Goal: Transaction & Acquisition: Book appointment/travel/reservation

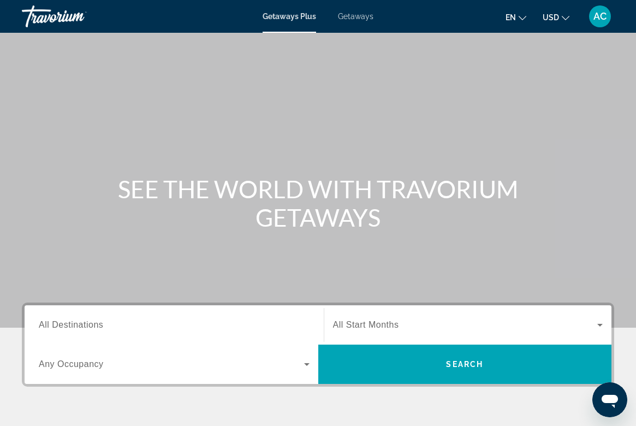
click at [76, 315] on div "Search widget" at bounding box center [174, 324] width 271 height 31
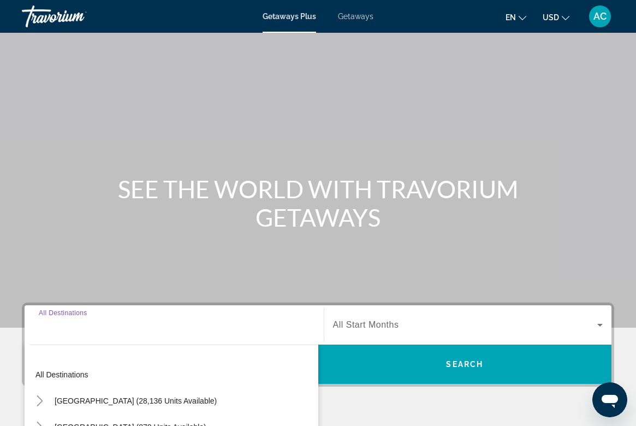
scroll to position [204, 0]
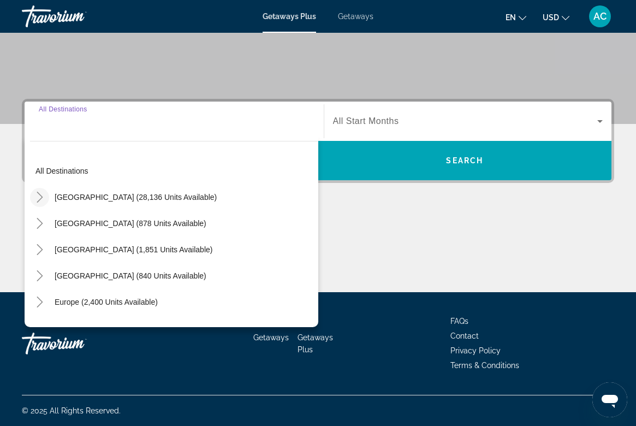
click at [43, 199] on icon "Toggle United States (28,136 units available)" at bounding box center [39, 197] width 11 height 11
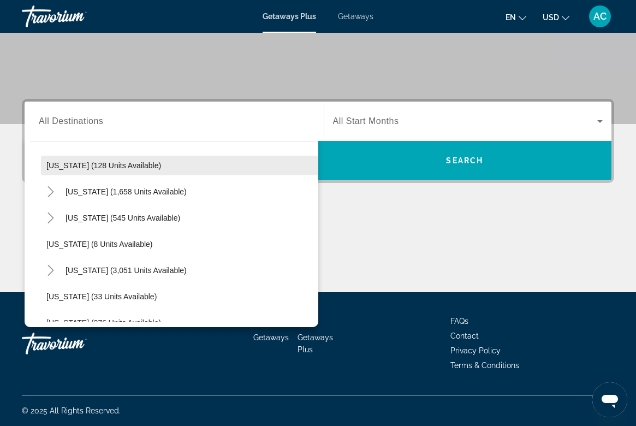
scroll to position [95, 0]
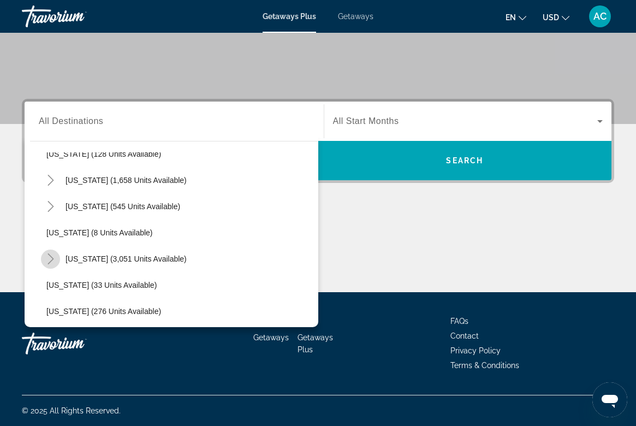
click at [53, 259] on icon "Toggle Florida (3,051 units available)" at bounding box center [50, 258] width 6 height 11
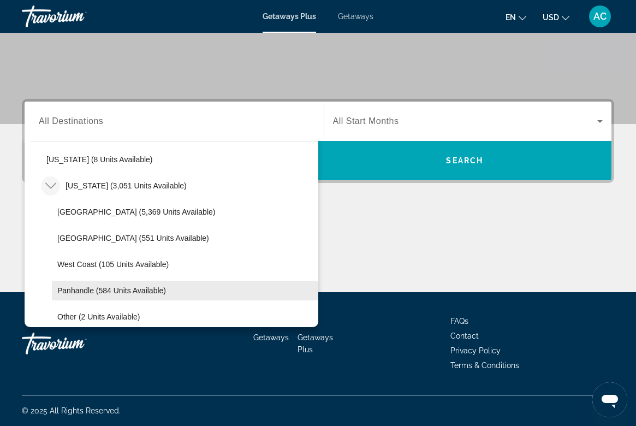
scroll to position [168, 0]
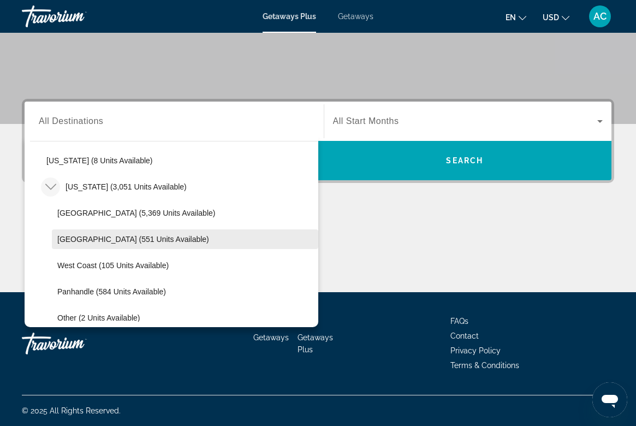
click at [62, 246] on span "Search widget" at bounding box center [185, 239] width 266 height 26
type input "**********"
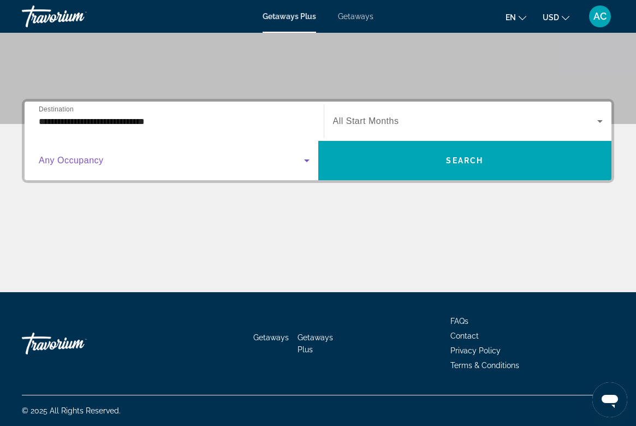
click at [169, 163] on span "Search widget" at bounding box center [171, 160] width 265 height 13
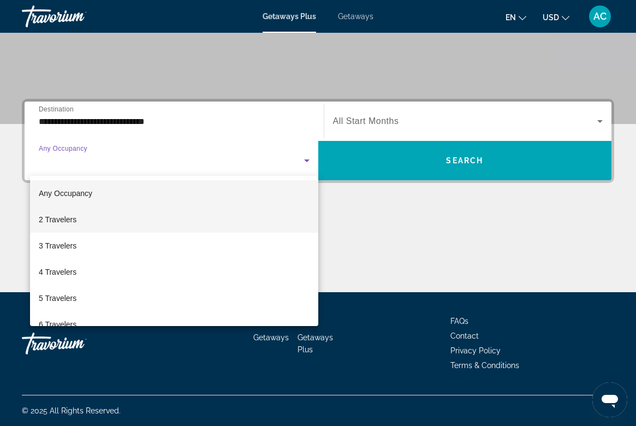
click at [97, 226] on mat-option "2 Travelers" at bounding box center [174, 219] width 288 height 26
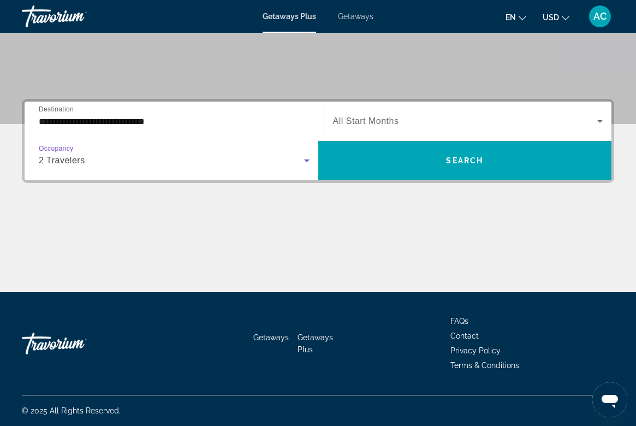
click at [396, 124] on span "All Start Months" at bounding box center [366, 120] width 66 height 9
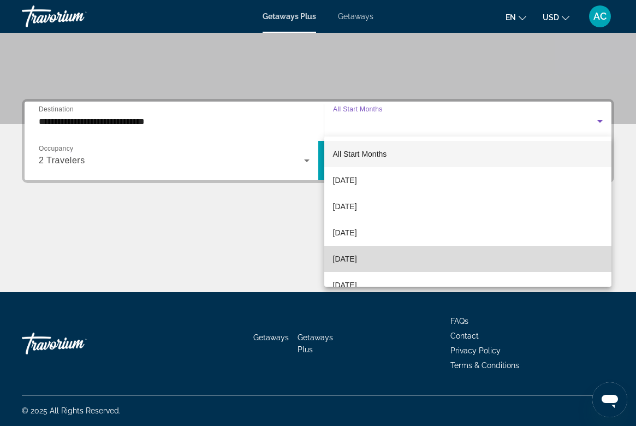
click at [357, 257] on span "[DATE]" at bounding box center [345, 258] width 24 height 13
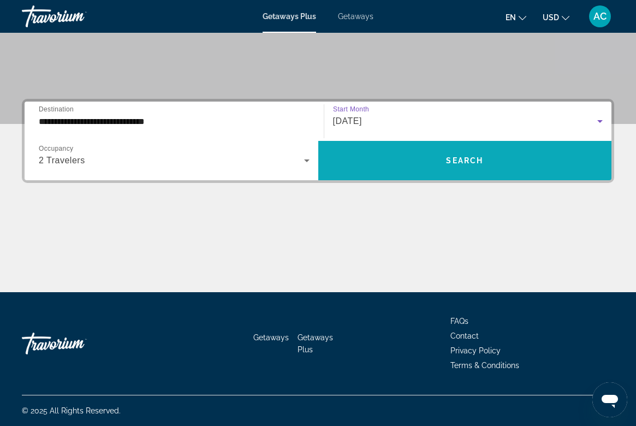
click at [388, 163] on span "Search widget" at bounding box center [465, 160] width 294 height 26
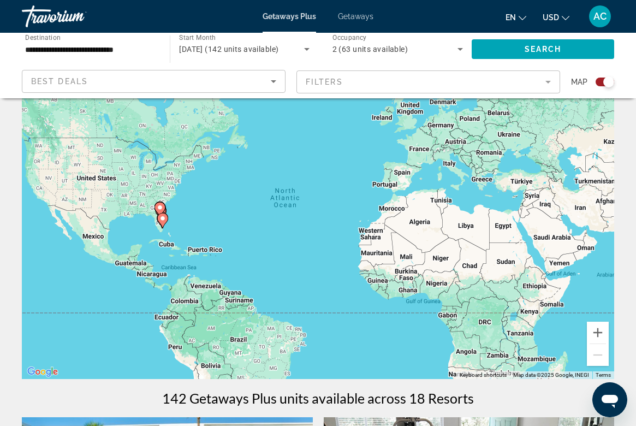
scroll to position [71, 0]
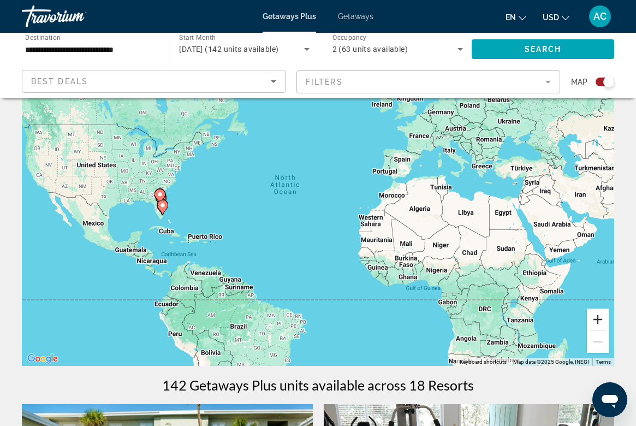
click at [601, 318] on button "Zoom in" at bounding box center [598, 319] width 22 height 22
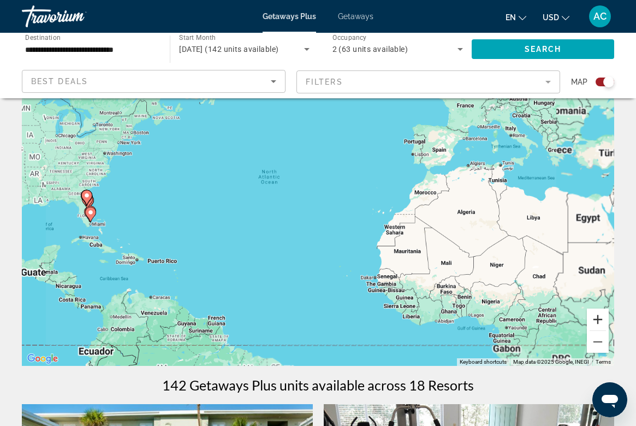
click at [601, 318] on button "Zoom in" at bounding box center [598, 319] width 22 height 22
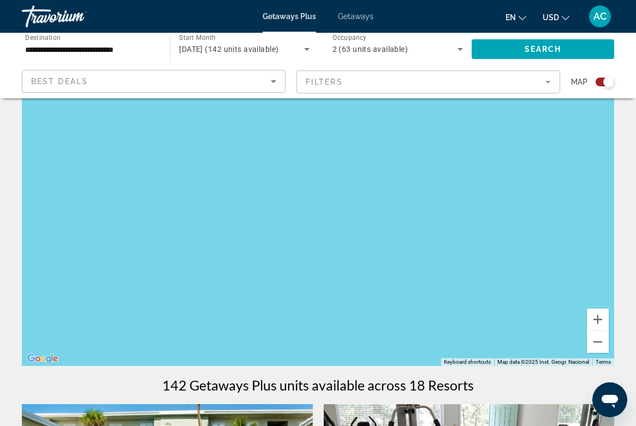
drag, startPoint x: 330, startPoint y: 292, endPoint x: 663, endPoint y: 341, distance: 336.9
click at [635, 341] on html "**********" at bounding box center [318, 142] width 636 height 426
drag, startPoint x: 309, startPoint y: 272, endPoint x: 658, endPoint y: 320, distance: 352.5
click at [635, 320] on html "**********" at bounding box center [318, 142] width 636 height 426
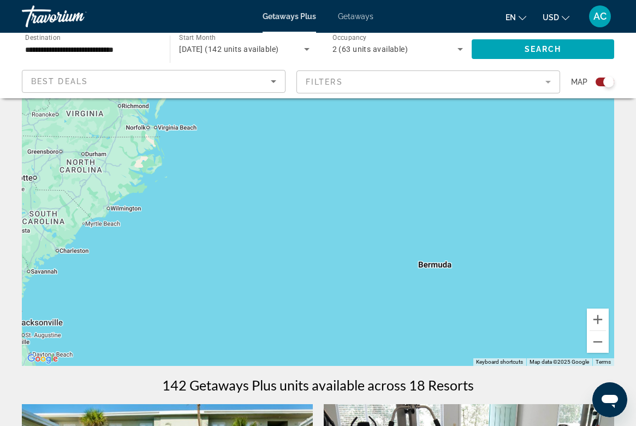
drag, startPoint x: 272, startPoint y: 258, endPoint x: 551, endPoint y: 284, distance: 280.1
click at [551, 285] on div "Main content" at bounding box center [318, 201] width 592 height 327
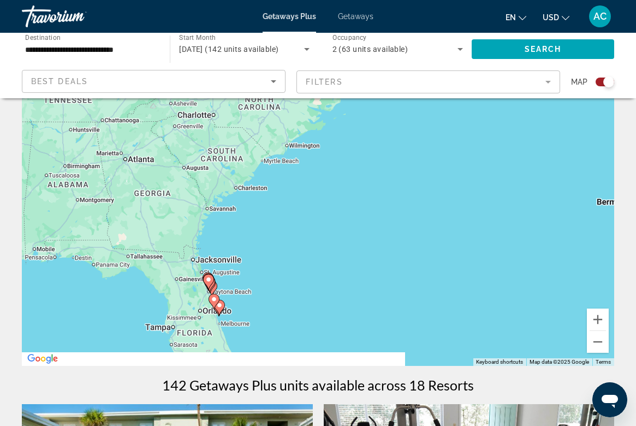
drag, startPoint x: 218, startPoint y: 237, endPoint x: 366, endPoint y: 120, distance: 189.1
click at [366, 120] on div "To activate drag with keyboard, press Alt + Enter. Once in keyboard drag state,…" at bounding box center [318, 201] width 592 height 327
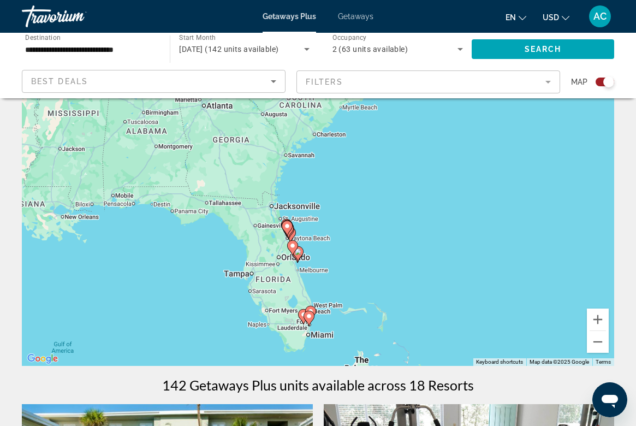
drag, startPoint x: 208, startPoint y: 212, endPoint x: 308, endPoint y: 228, distance: 101.1
click at [308, 229] on div "To activate drag with keyboard, press Alt + Enter. Once in keyboard drag state,…" at bounding box center [318, 201] width 592 height 327
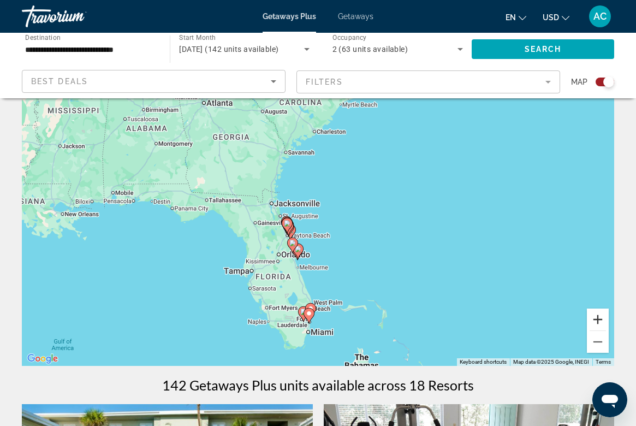
click at [597, 321] on button "Zoom in" at bounding box center [598, 319] width 22 height 22
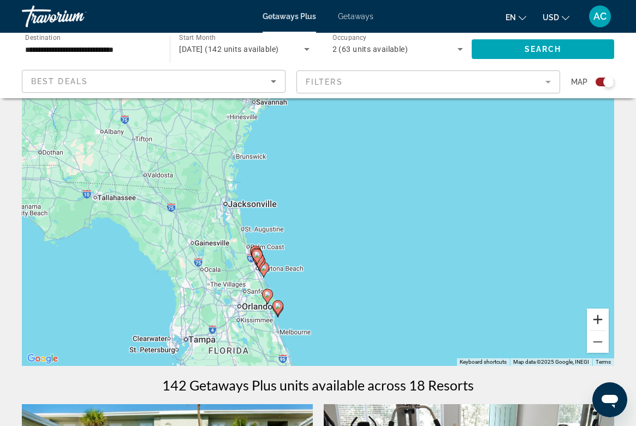
click at [597, 321] on button "Zoom in" at bounding box center [598, 319] width 22 height 22
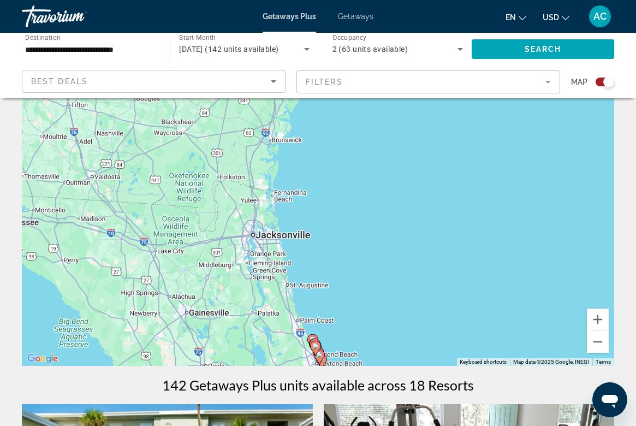
drag, startPoint x: 289, startPoint y: 296, endPoint x: 410, endPoint y: 324, distance: 124.2
click at [410, 324] on div "To activate drag with keyboard, press Alt + Enter. Once in keyboard drag state,…" at bounding box center [318, 201] width 592 height 327
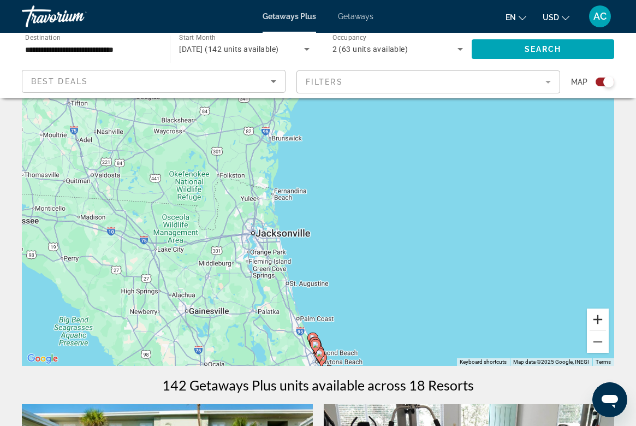
click at [593, 324] on button "Zoom in" at bounding box center [598, 319] width 22 height 22
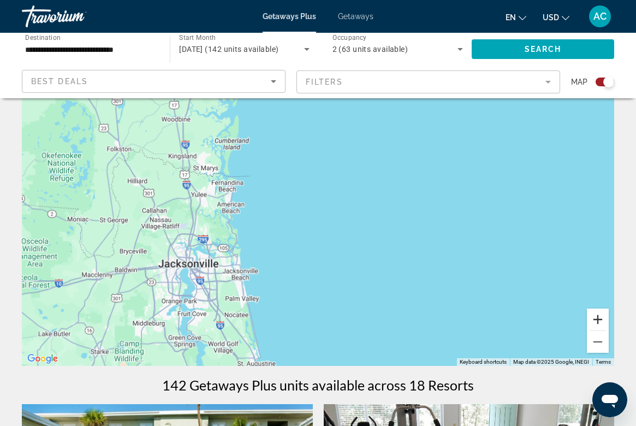
click at [593, 324] on button "Zoom in" at bounding box center [598, 319] width 22 height 22
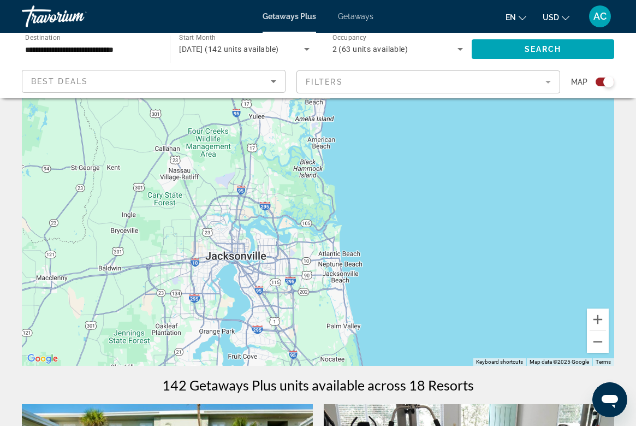
drag, startPoint x: 311, startPoint y: 306, endPoint x: 491, endPoint y: 236, distance: 192.8
click at [491, 236] on div "Main content" at bounding box center [318, 201] width 592 height 327
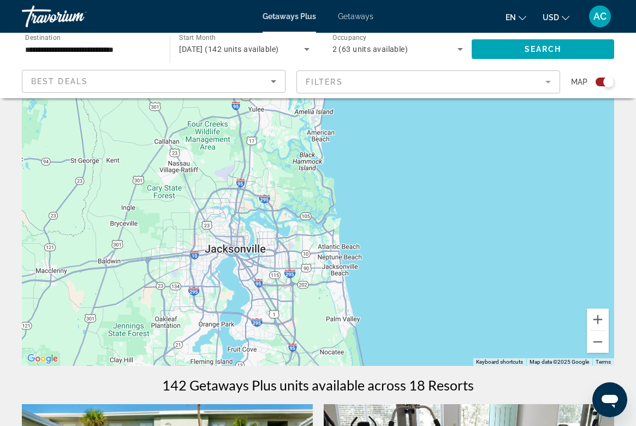
drag, startPoint x: 439, startPoint y: 286, endPoint x: 439, endPoint y: 278, distance: 8.2
click at [439, 278] on div "Main content" at bounding box center [318, 201] width 592 height 327
click at [594, 320] on button "Zoom in" at bounding box center [598, 319] width 22 height 22
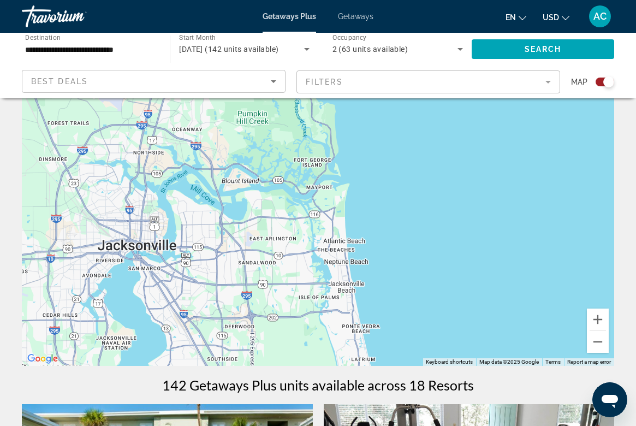
drag, startPoint x: 246, startPoint y: 255, endPoint x: 217, endPoint y: 148, distance: 110.3
click at [217, 148] on div "Main content" at bounding box center [318, 201] width 592 height 327
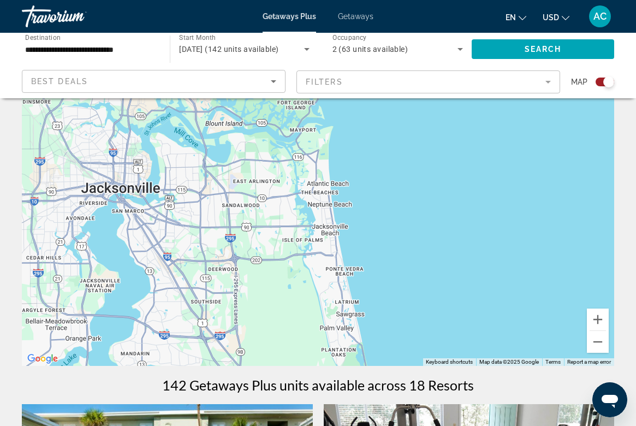
drag, startPoint x: 331, startPoint y: 258, endPoint x: 299, endPoint y: 123, distance: 138.6
click at [299, 123] on div "Main content" at bounding box center [318, 201] width 592 height 327
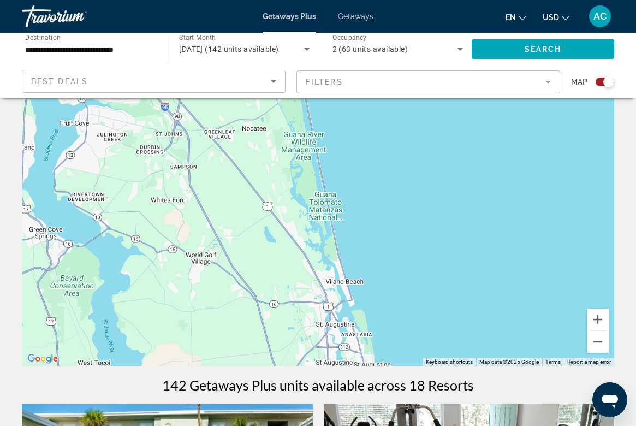
drag, startPoint x: 331, startPoint y: 292, endPoint x: 296, endPoint y: 111, distance: 185.0
click at [296, 111] on div "Main content" at bounding box center [318, 201] width 592 height 327
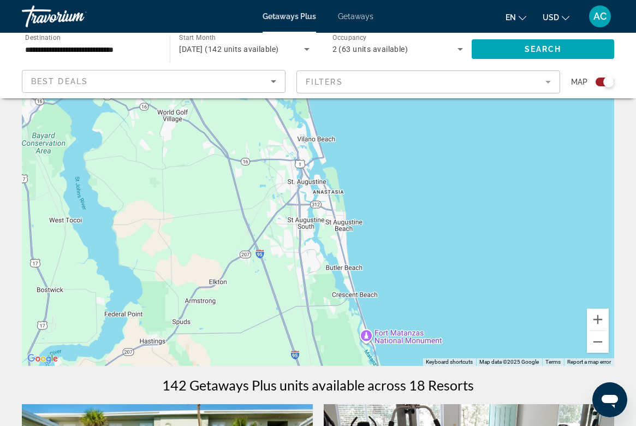
drag, startPoint x: 336, startPoint y: 229, endPoint x: 282, endPoint y: 131, distance: 111.6
click at [282, 131] on div "Main content" at bounding box center [318, 201] width 592 height 327
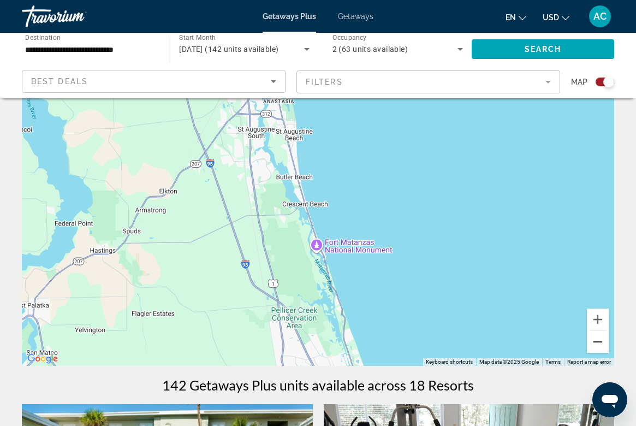
click at [598, 343] on button "Zoom out" at bounding box center [598, 342] width 22 height 22
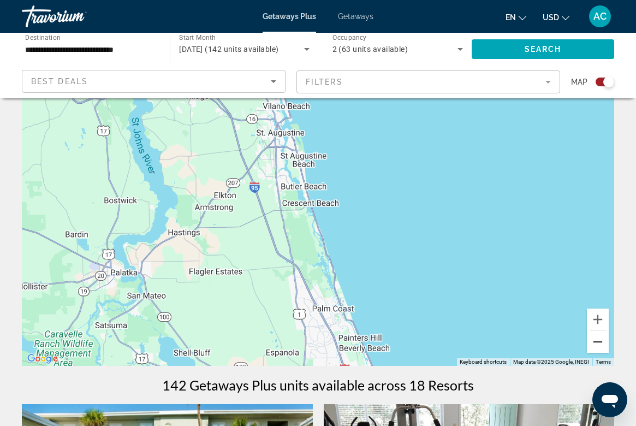
click at [598, 343] on button "Zoom out" at bounding box center [598, 342] width 22 height 22
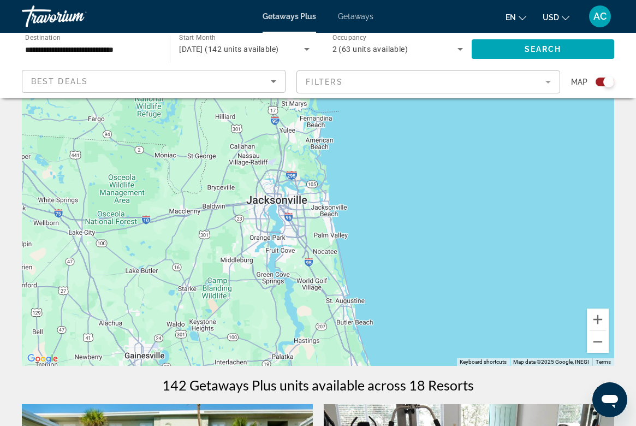
drag, startPoint x: 299, startPoint y: 213, endPoint x: 343, endPoint y: 344, distance: 138.1
click at [343, 344] on div "To activate drag with keyboard, press Alt + Enter. Once in keyboard drag state,…" at bounding box center [318, 201] width 592 height 327
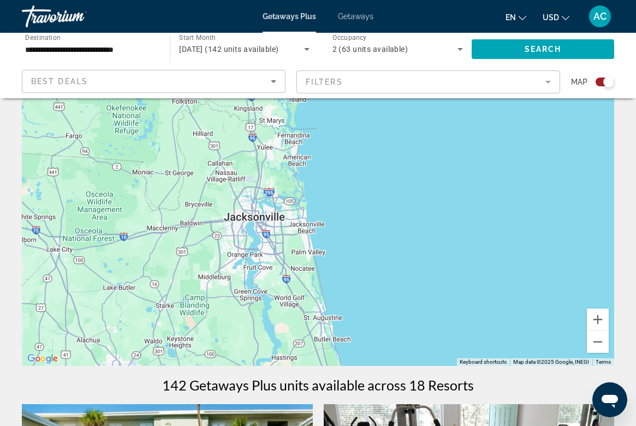
drag, startPoint x: 323, startPoint y: 228, endPoint x: 298, endPoint y: 234, distance: 24.9
click at [298, 234] on div "Main content" at bounding box center [318, 201] width 592 height 327
click at [598, 321] on button "Zoom in" at bounding box center [598, 319] width 22 height 22
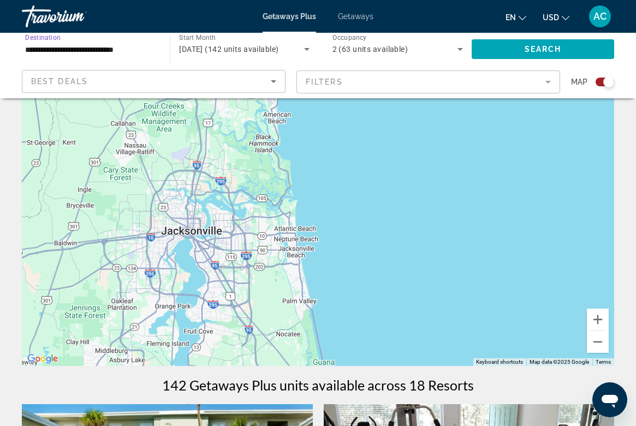
click at [147, 45] on input "**********" at bounding box center [90, 49] width 130 height 13
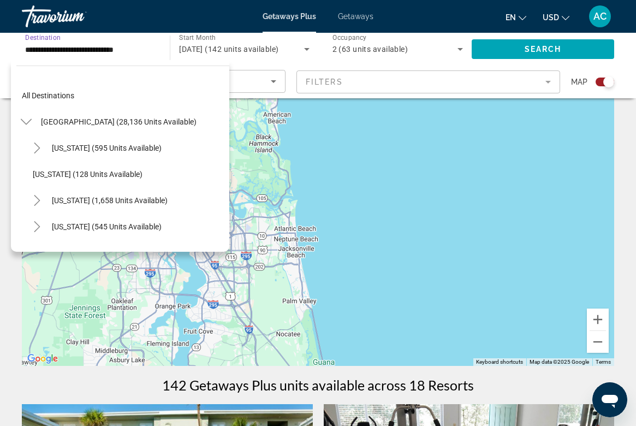
scroll to position [170, 0]
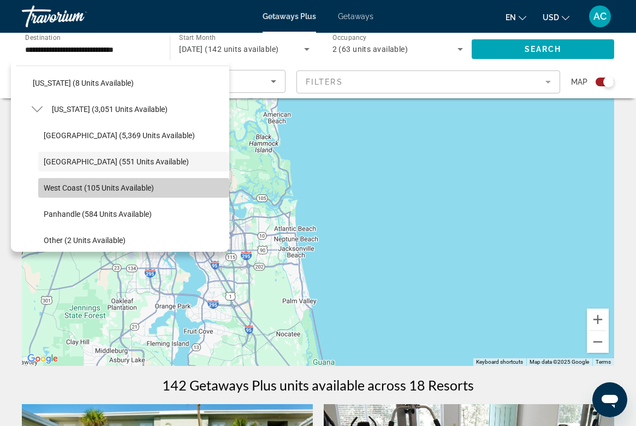
click at [80, 184] on span "West Coast (105 units available)" at bounding box center [99, 187] width 110 height 9
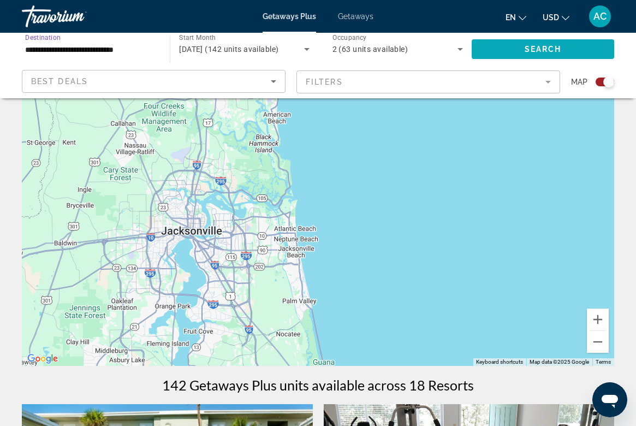
click at [498, 47] on span "Search widget" at bounding box center [542, 49] width 142 height 26
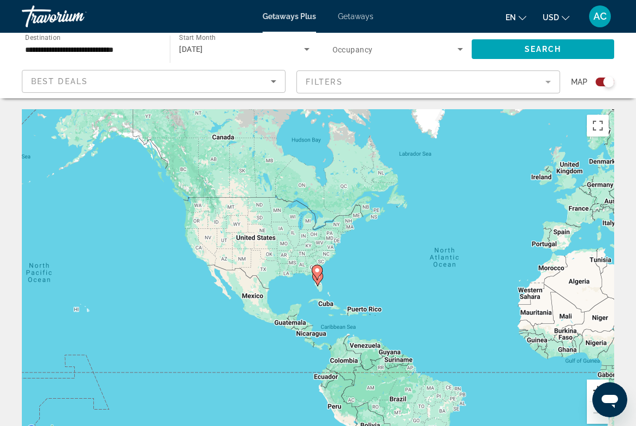
click at [593, 386] on button "Zoom in" at bounding box center [598, 390] width 22 height 22
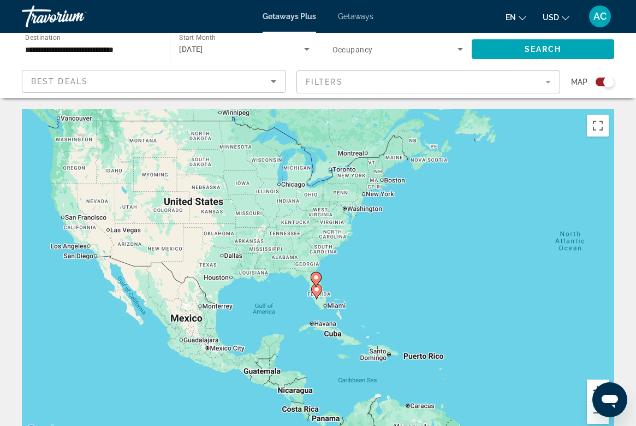
click at [592, 386] on button "Zoom in" at bounding box center [598, 390] width 22 height 22
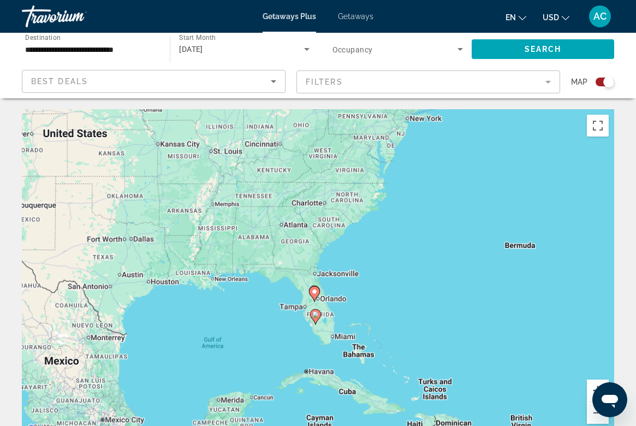
click at [592, 386] on button "Zoom in" at bounding box center [598, 390] width 22 height 22
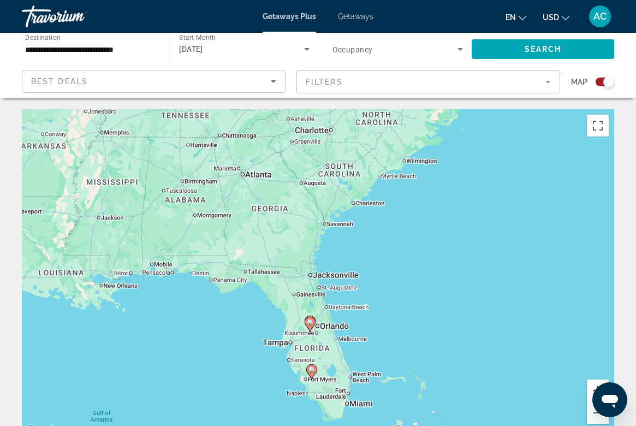
click at [592, 386] on button "Zoom in" at bounding box center [598, 390] width 22 height 22
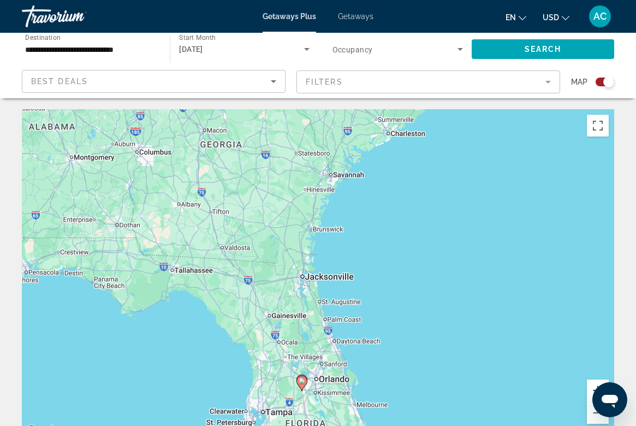
click at [592, 386] on button "Zoom in" at bounding box center [598, 390] width 22 height 22
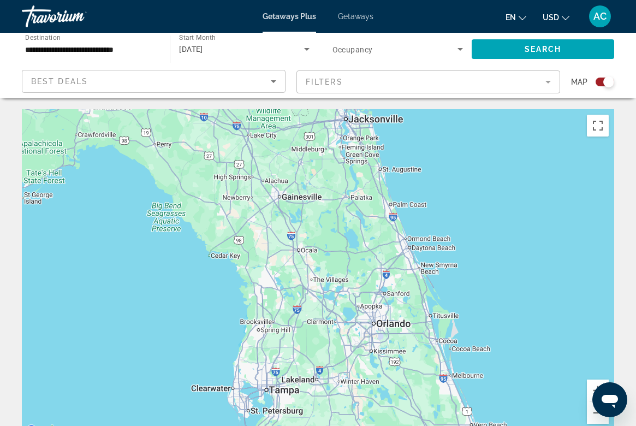
drag, startPoint x: 407, startPoint y: 384, endPoint x: 467, endPoint y: 220, distance: 174.2
click at [467, 220] on div "Main content" at bounding box center [318, 272] width 592 height 327
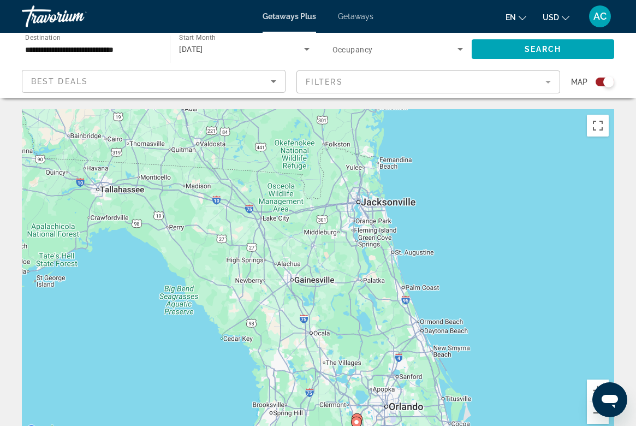
drag, startPoint x: 396, startPoint y: 249, endPoint x: 409, endPoint y: 335, distance: 86.6
click at [409, 335] on div "To activate drag with keyboard, press Alt + Enter. Once in keyboard drag state,…" at bounding box center [318, 272] width 592 height 327
click at [147, 48] on input "**********" at bounding box center [90, 49] width 130 height 13
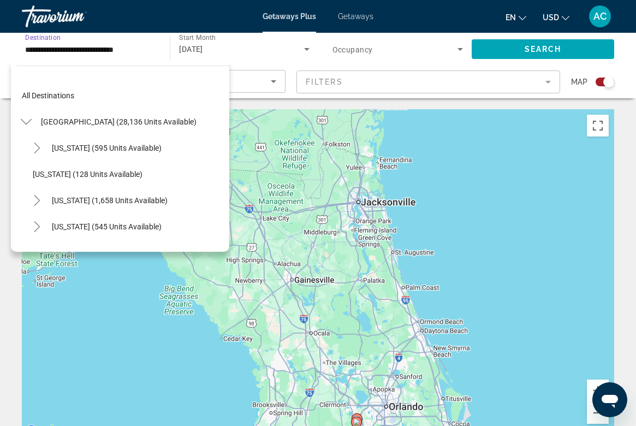
scroll to position [196, 0]
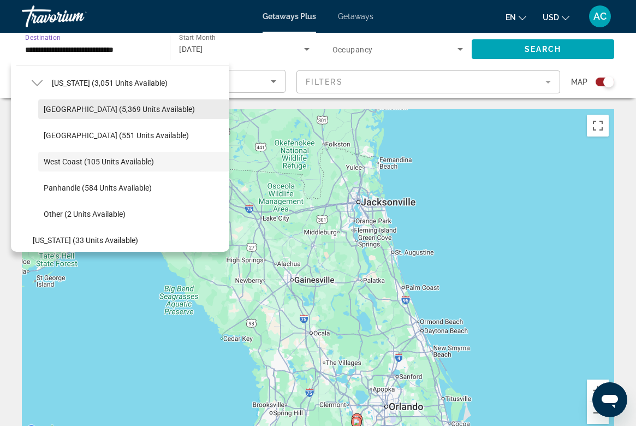
click at [112, 113] on span "[GEOGRAPHIC_DATA] (5,369 units available)" at bounding box center [119, 109] width 151 height 9
type input "**********"
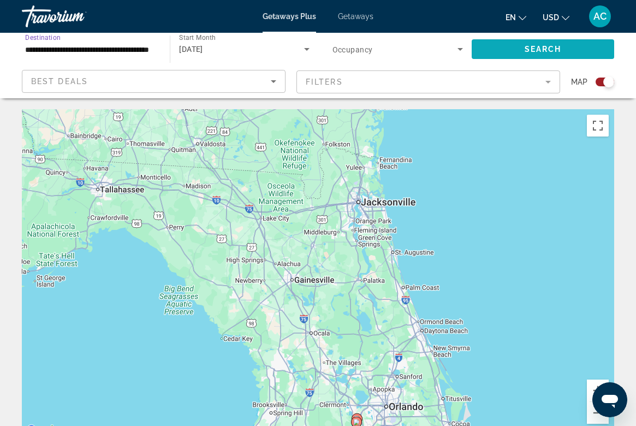
click at [491, 48] on span "Search widget" at bounding box center [542, 49] width 142 height 26
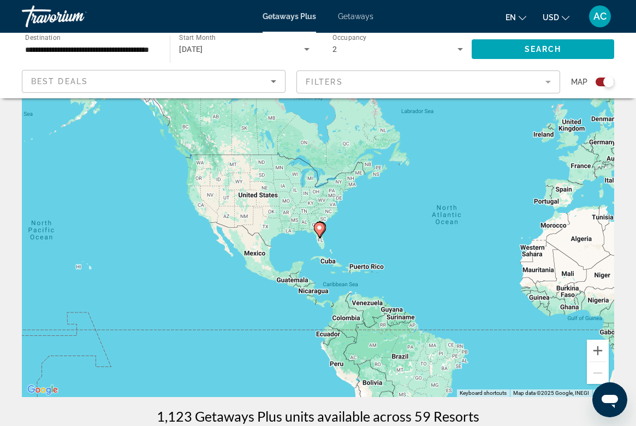
scroll to position [45, 0]
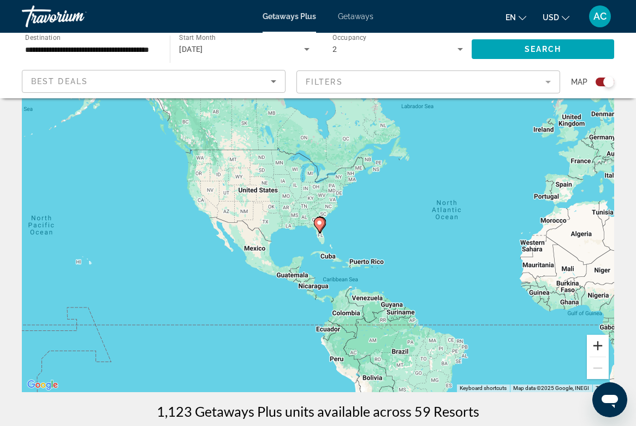
click at [597, 339] on button "Zoom in" at bounding box center [598, 346] width 22 height 22
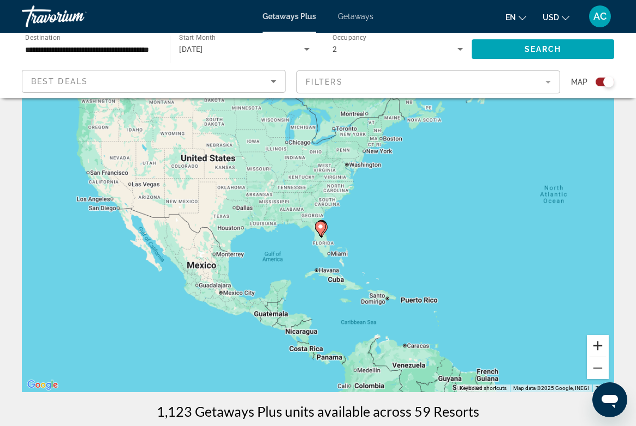
click at [597, 339] on button "Zoom in" at bounding box center [598, 346] width 22 height 22
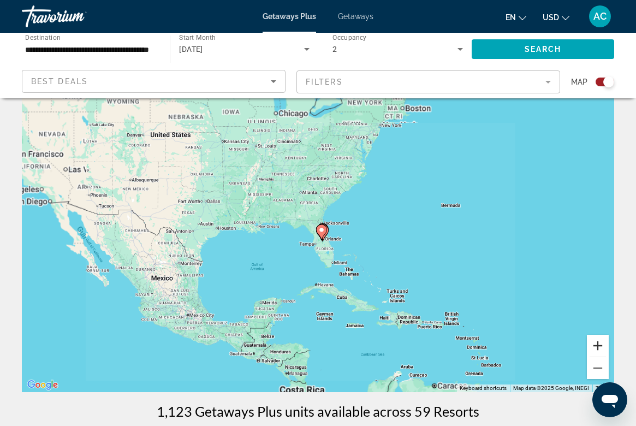
click at [597, 339] on button "Zoom in" at bounding box center [598, 346] width 22 height 22
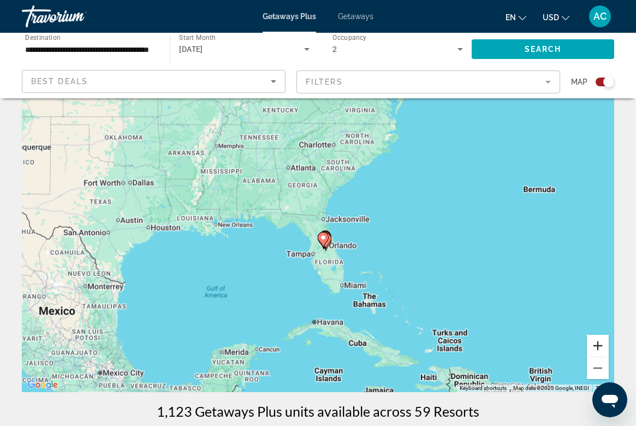
click at [597, 339] on button "Zoom in" at bounding box center [598, 346] width 22 height 22
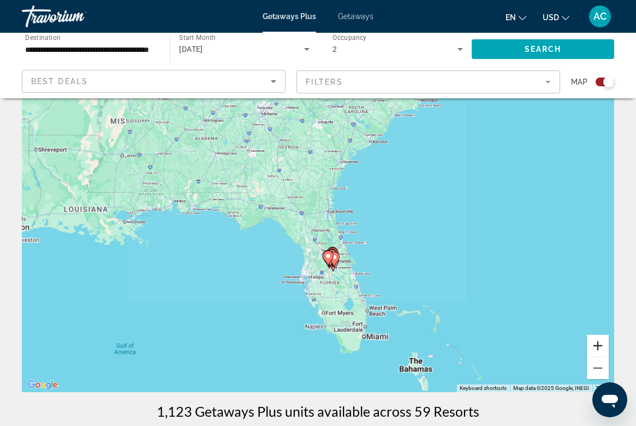
click at [597, 339] on button "Zoom in" at bounding box center [598, 346] width 22 height 22
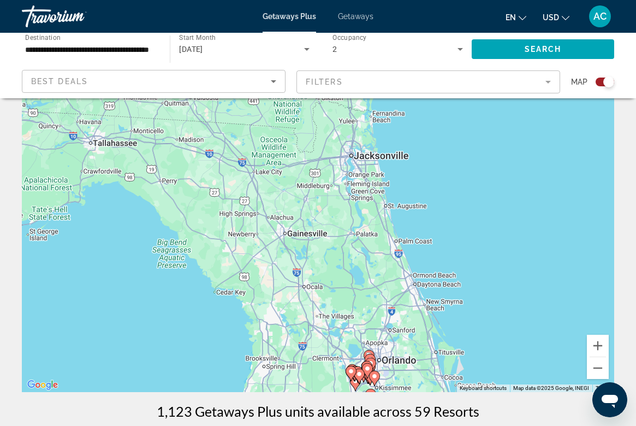
drag, startPoint x: 463, startPoint y: 309, endPoint x: 455, endPoint y: 307, distance: 8.3
click at [455, 307] on div "To activate drag with keyboard, press Alt + Enter. Once in keyboard drag state,…" at bounding box center [318, 227] width 592 height 327
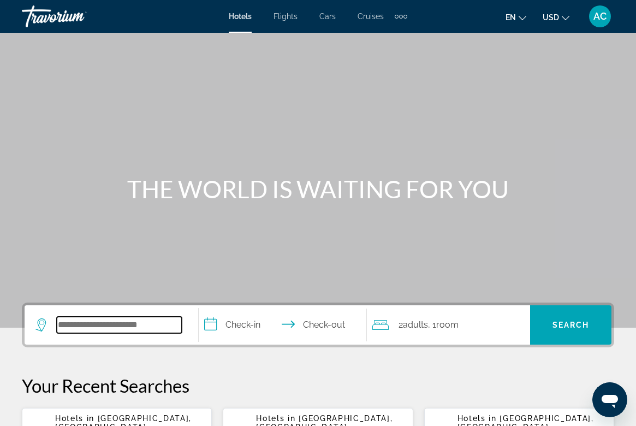
click at [120, 330] on input "Search widget" at bounding box center [119, 325] width 125 height 16
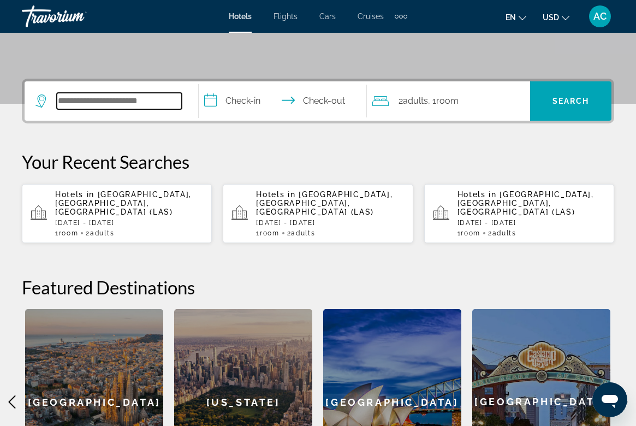
scroll to position [267, 0]
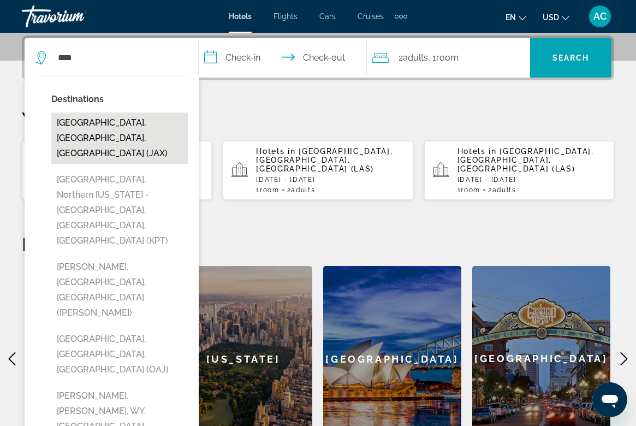
drag, startPoint x: 0, startPoint y: 317, endPoint x: 129, endPoint y: 129, distance: 227.6
click at [129, 129] on button "Jacksonville, FL, United States (JAX)" at bounding box center [119, 137] width 136 height 51
type input "**********"
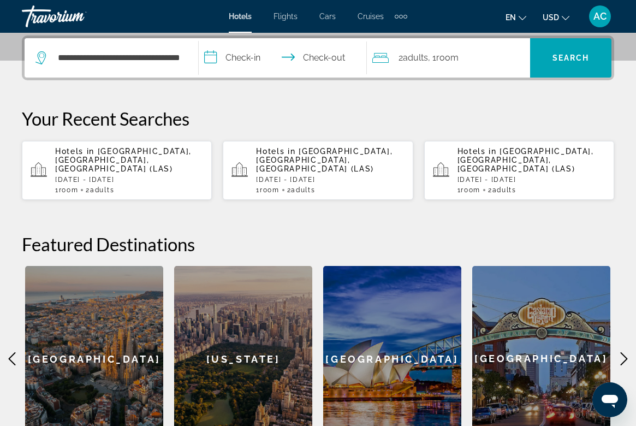
click at [247, 52] on input "**********" at bounding box center [285, 59] width 173 height 43
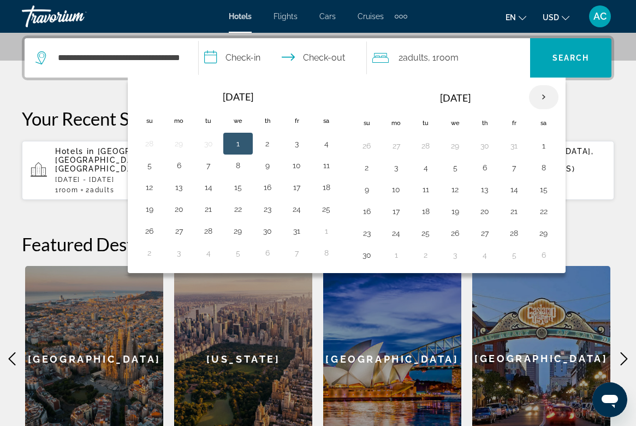
click at [538, 97] on th "Next month" at bounding box center [543, 97] width 29 height 24
click at [460, 101] on th "Dec 2025" at bounding box center [454, 98] width 147 height 26
click at [485, 193] on button "18" at bounding box center [484, 189] width 17 height 15
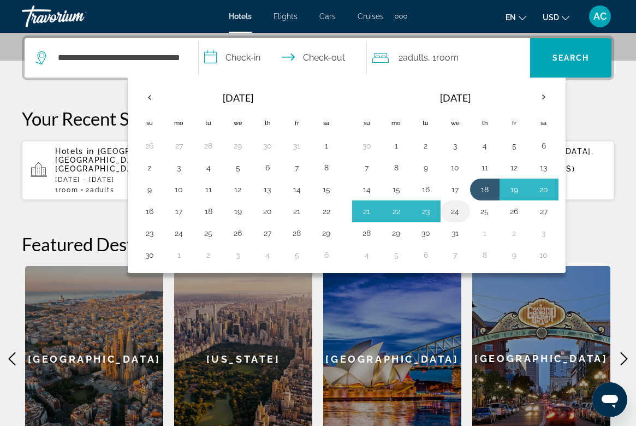
click at [459, 212] on button "24" at bounding box center [454, 211] width 17 height 15
type input "**********"
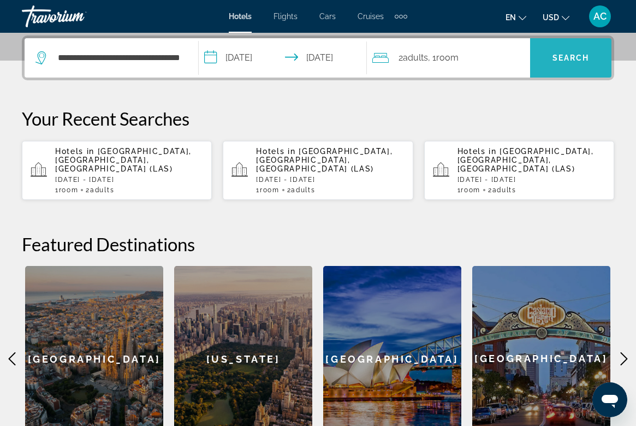
click at [577, 53] on span "Search widget" at bounding box center [570, 58] width 81 height 26
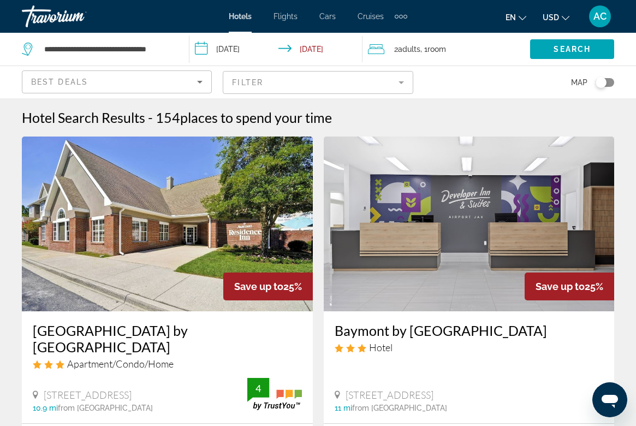
click at [602, 80] on div "Toggle map" at bounding box center [600, 82] width 11 height 11
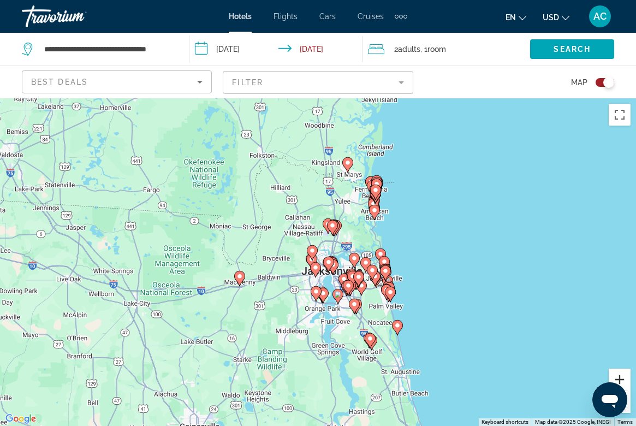
click at [623, 371] on button "Zoom in" at bounding box center [619, 379] width 22 height 22
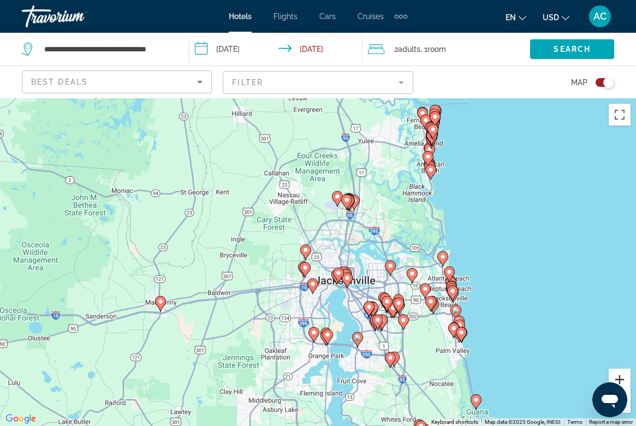
click at [624, 377] on button "Zoom in" at bounding box center [619, 379] width 22 height 22
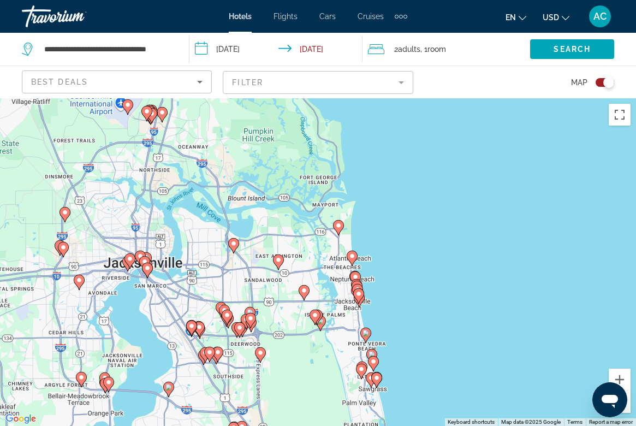
drag, startPoint x: 487, startPoint y: 325, endPoint x: 258, endPoint y: 289, distance: 232.5
click at [258, 289] on div "To activate drag with keyboard, press Alt + Enter. Once in keyboard drag state,…" at bounding box center [318, 261] width 636 height 327
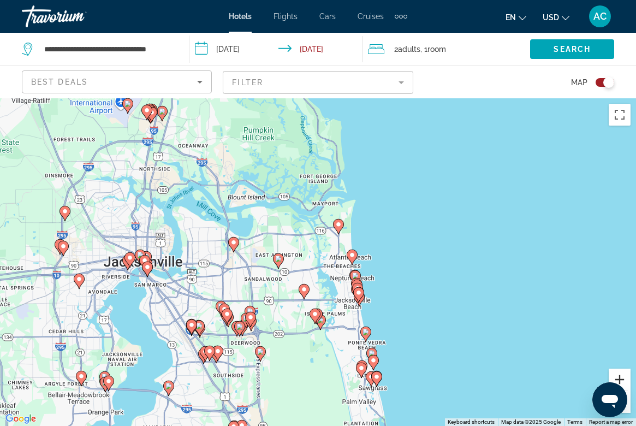
click at [623, 374] on button "Zoom in" at bounding box center [619, 379] width 22 height 22
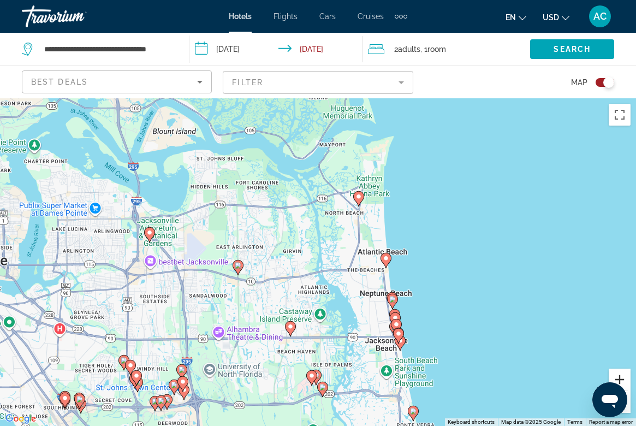
click at [623, 374] on button "Zoom in" at bounding box center [619, 379] width 22 height 22
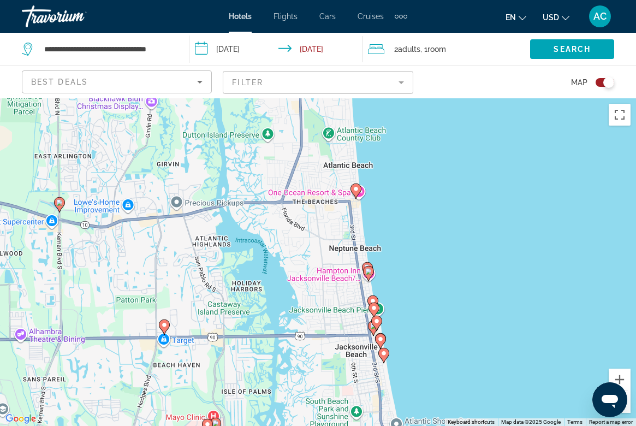
drag, startPoint x: 481, startPoint y: 327, endPoint x: 379, endPoint y: 244, distance: 131.9
click at [379, 244] on div "To activate drag with keyboard, press Alt + Enter. Once in keyboard drag state,…" at bounding box center [318, 261] width 636 height 327
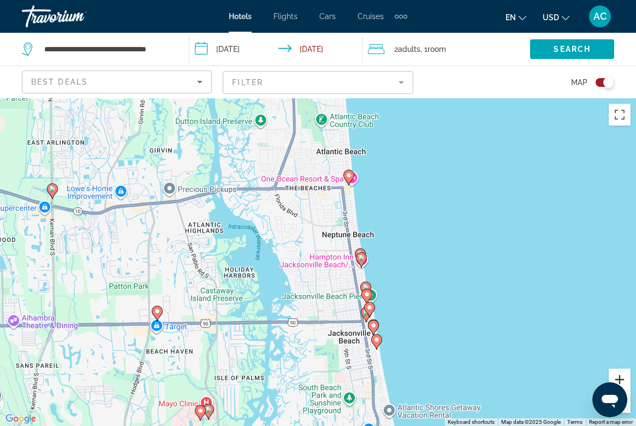
click at [629, 378] on button "Zoom in" at bounding box center [619, 379] width 22 height 22
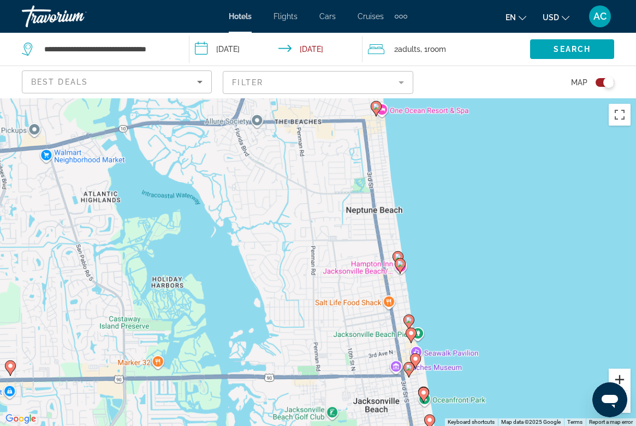
click at [629, 378] on button "Zoom in" at bounding box center [619, 379] width 22 height 22
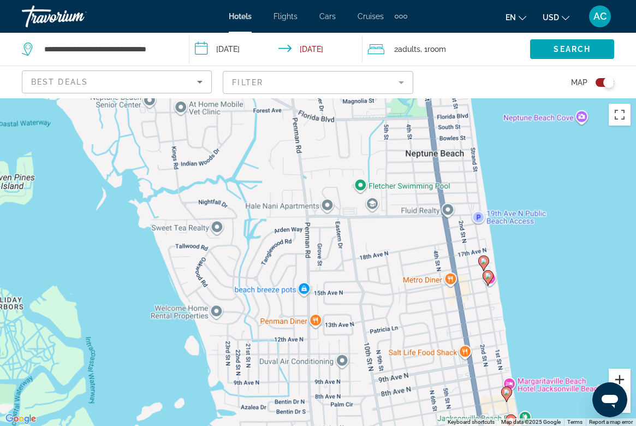
click at [629, 378] on button "Zoom in" at bounding box center [619, 379] width 22 height 22
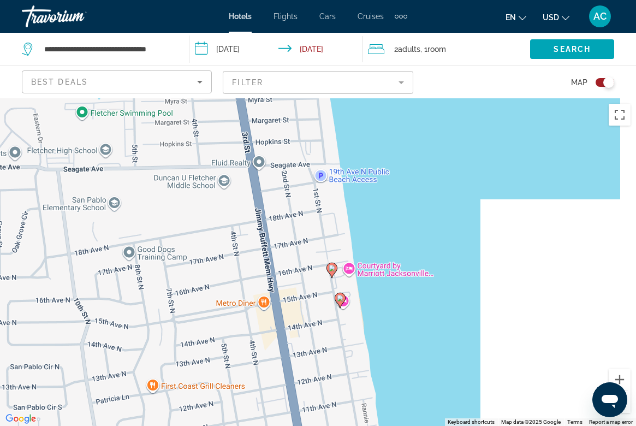
drag, startPoint x: 399, startPoint y: 289, endPoint x: 66, endPoint y: 289, distance: 333.4
click at [66, 289] on div "To activate drag with keyboard, press Alt + Enter. Once in keyboard drag state,…" at bounding box center [318, 261] width 636 height 327
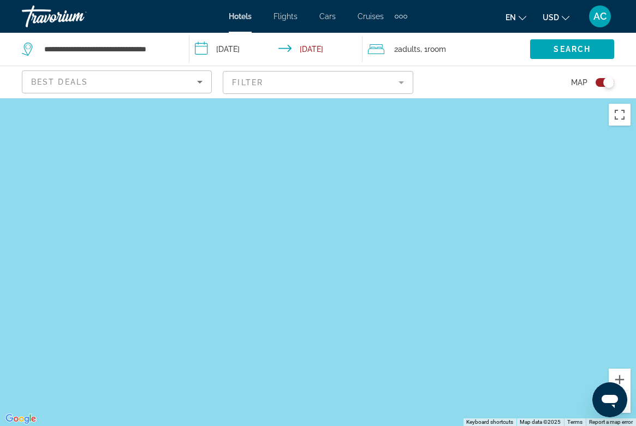
drag, startPoint x: 160, startPoint y: 300, endPoint x: 457, endPoint y: 280, distance: 298.1
click at [456, 280] on div "To activate drag with keyboard, press Alt + Enter. Once in keyboard drag state,…" at bounding box center [318, 261] width 636 height 327
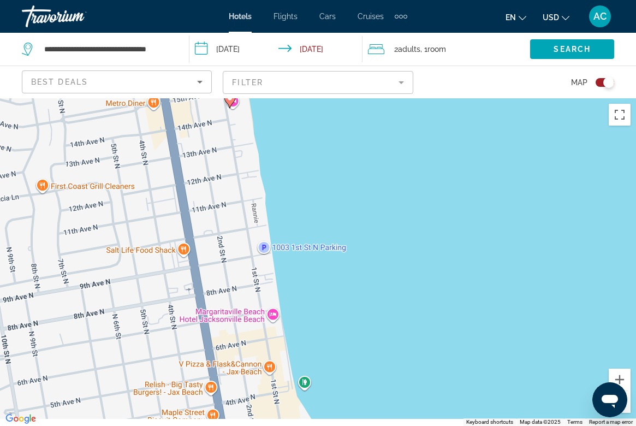
drag, startPoint x: 349, startPoint y: 330, endPoint x: 342, endPoint y: 137, distance: 193.3
click at [342, 137] on div "To activate drag with keyboard, press Alt + Enter. Once in keyboard drag state,…" at bounding box center [318, 261] width 636 height 327
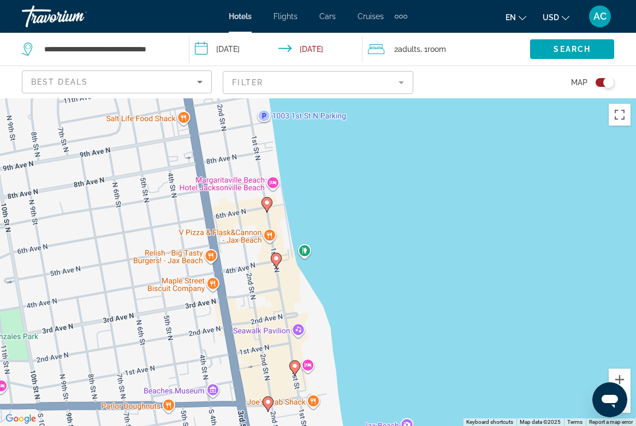
drag, startPoint x: 328, startPoint y: 249, endPoint x: 327, endPoint y: 200, distance: 49.7
click at [328, 200] on div "To activate drag with keyboard, press Alt + Enter. Once in keyboard drag state,…" at bounding box center [318, 261] width 636 height 327
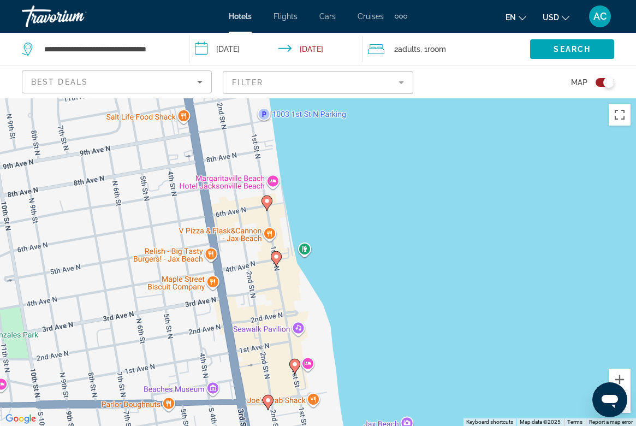
click at [264, 201] on image "Main content" at bounding box center [267, 201] width 7 height 7
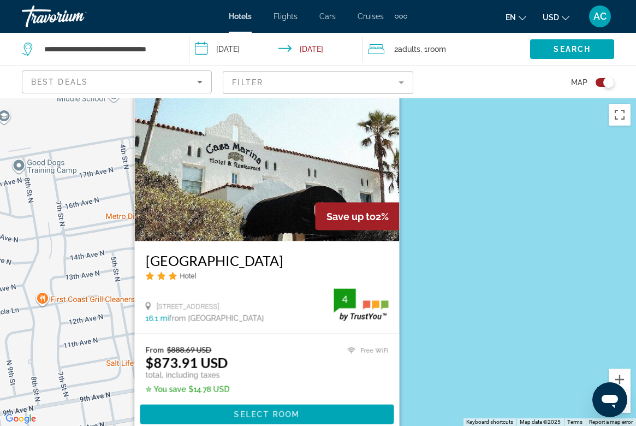
click at [496, 288] on div "To activate drag with keyboard, press Alt + Enter. Once in keyboard drag state,…" at bounding box center [318, 261] width 636 height 327
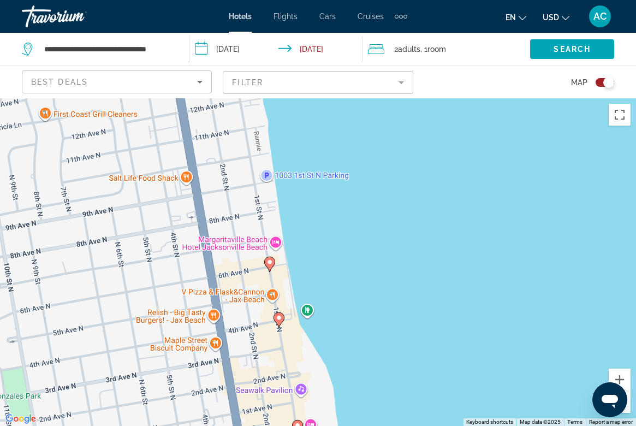
drag, startPoint x: 400, startPoint y: 315, endPoint x: 400, endPoint y: 123, distance: 192.1
click at [400, 123] on div "To activate drag with keyboard, press Alt + Enter. Once in keyboard drag state,…" at bounding box center [318, 261] width 636 height 327
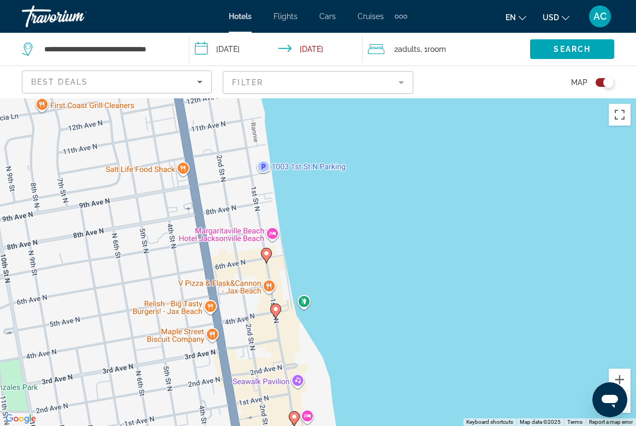
click at [274, 308] on image "Main content" at bounding box center [275, 309] width 7 height 7
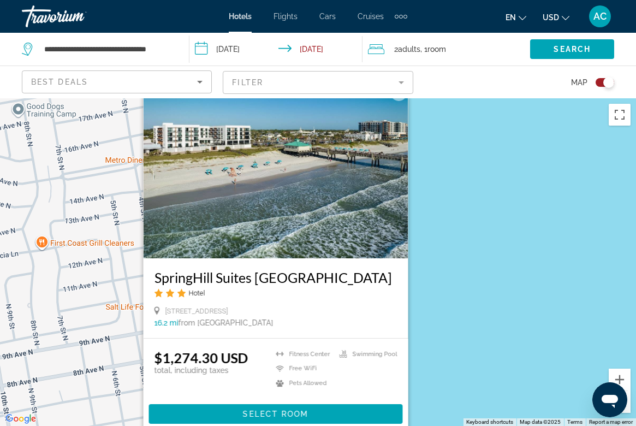
click at [521, 266] on div "To activate drag with keyboard, press Alt + Enter. Once in keyboard drag state,…" at bounding box center [318, 261] width 636 height 327
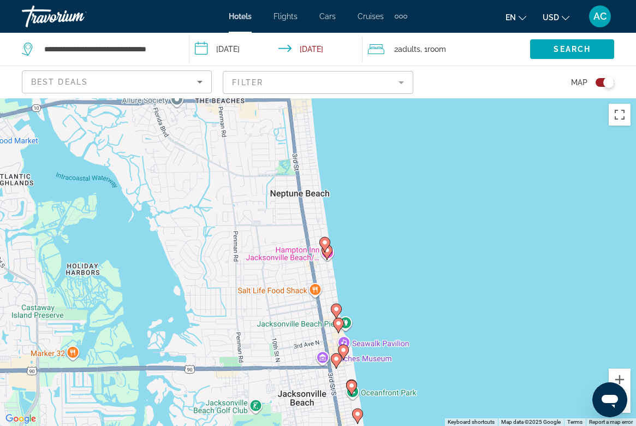
drag, startPoint x: 371, startPoint y: 393, endPoint x: 371, endPoint y: 314, distance: 79.7
click at [371, 314] on div "To activate drag with keyboard, press Alt + Enter. Once in keyboard drag state,…" at bounding box center [318, 261] width 636 height 327
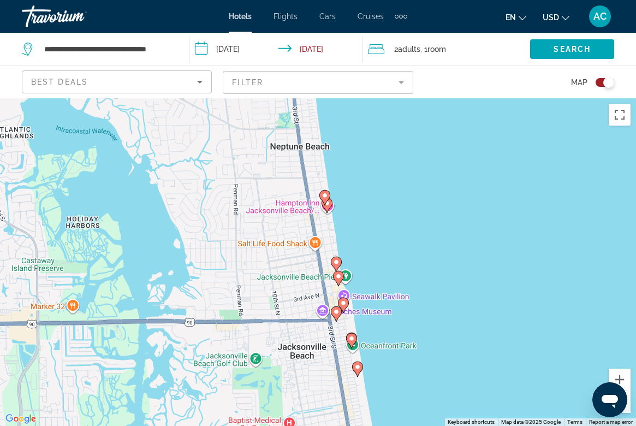
click at [352, 337] on image "Main content" at bounding box center [351, 338] width 7 height 7
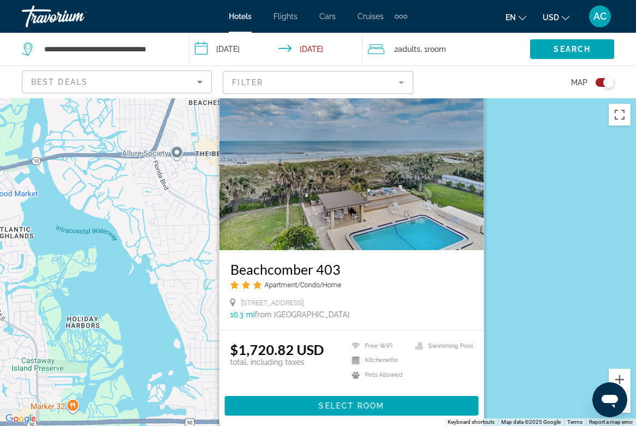
click at [583, 250] on div "To activate drag with keyboard, press Alt + Enter. Once in keyboard drag state,…" at bounding box center [318, 261] width 636 height 327
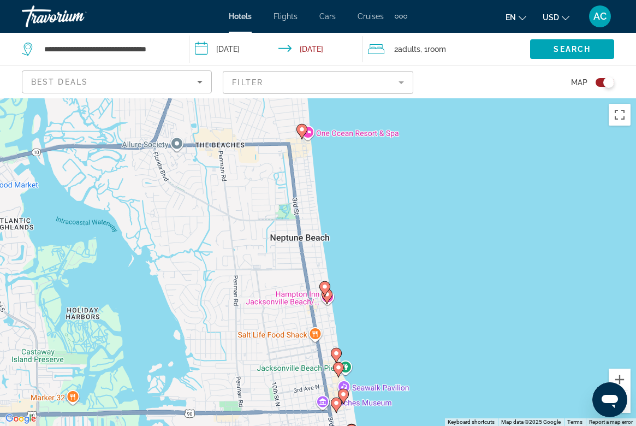
drag, startPoint x: 385, startPoint y: 331, endPoint x: 385, endPoint y: 210, distance: 120.6
click at [385, 210] on div "To activate drag with keyboard, press Alt + Enter. Once in keyboard drag state,…" at bounding box center [318, 261] width 636 height 327
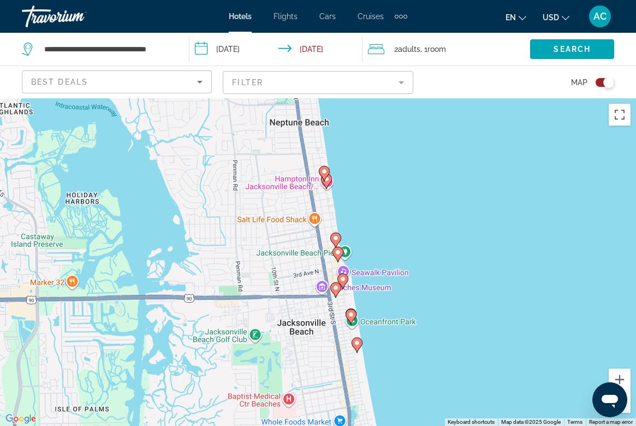
click at [343, 278] on image "Main content" at bounding box center [342, 279] width 7 height 7
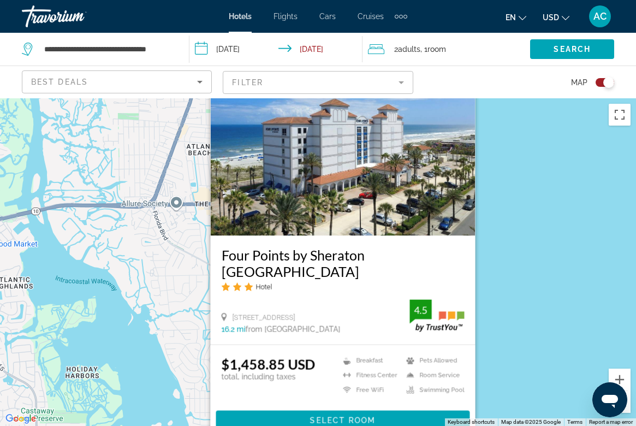
click at [529, 261] on div "To activate drag with keyboard, press Alt + Enter. Once in keyboard drag state,…" at bounding box center [318, 261] width 636 height 327
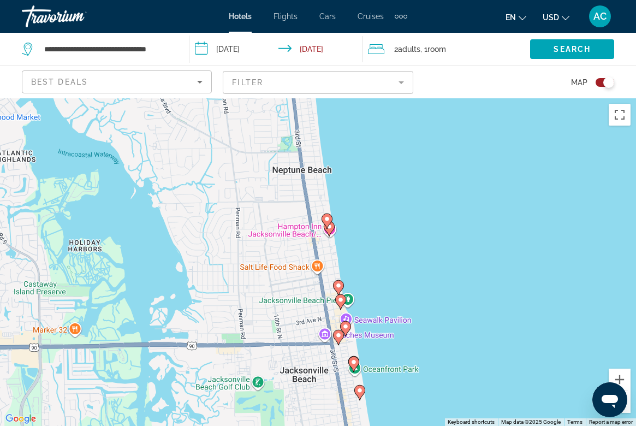
drag, startPoint x: 378, startPoint y: 351, endPoint x: 380, endPoint y: 223, distance: 128.8
click at [380, 223] on div "To activate drag with keyboard, press Alt + Enter. Once in keyboard drag state,…" at bounding box center [318, 261] width 636 height 327
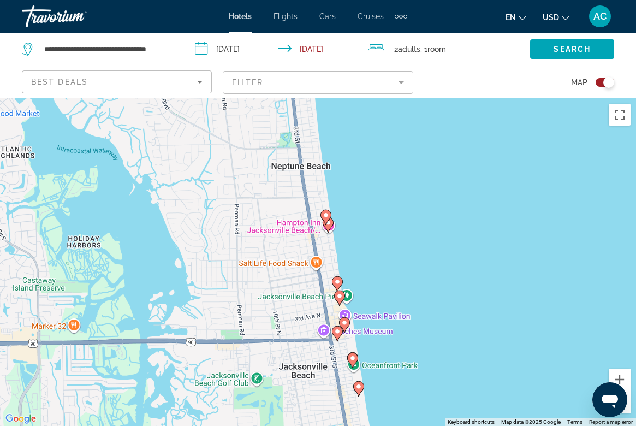
click at [336, 332] on image "Main content" at bounding box center [337, 331] width 7 height 7
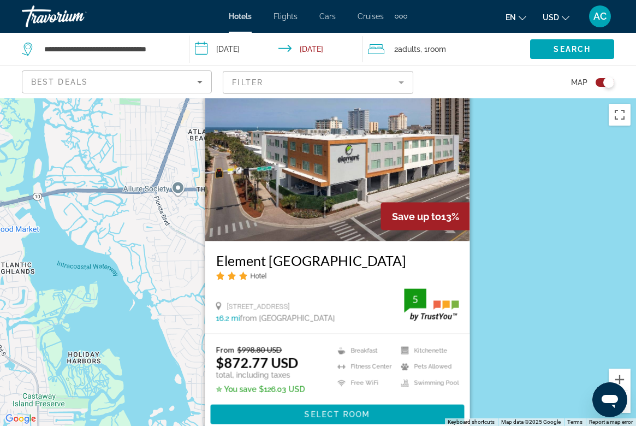
click at [484, 288] on div "To activate drag with keyboard, press Alt + Enter. Once in keyboard drag state,…" at bounding box center [318, 261] width 636 height 327
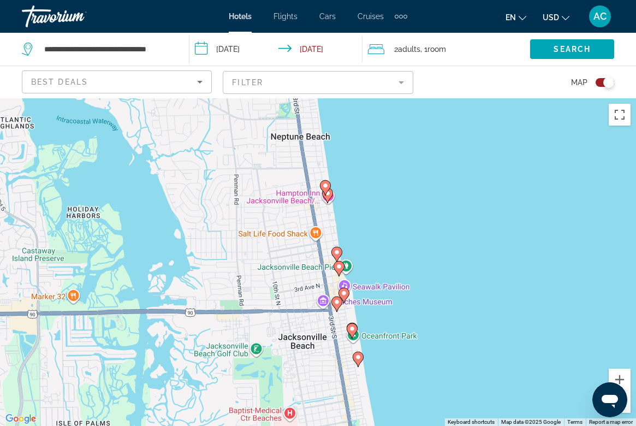
drag, startPoint x: 388, startPoint y: 339, endPoint x: 386, endPoint y: 196, distance: 143.0
click at [386, 196] on div "To activate drag with keyboard, press Alt + Enter. Once in keyboard drag state,…" at bounding box center [318, 261] width 636 height 327
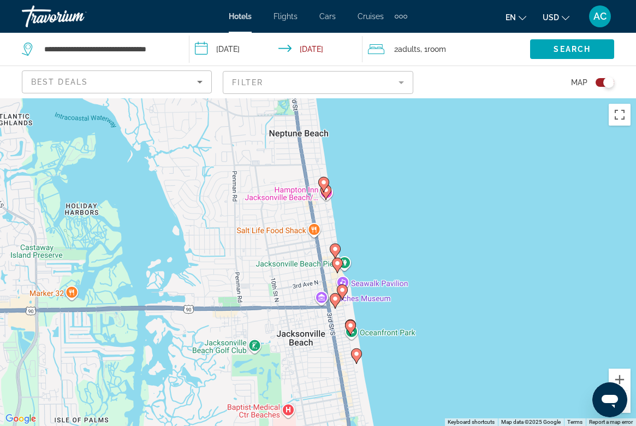
click at [349, 323] on image "Main content" at bounding box center [350, 325] width 7 height 7
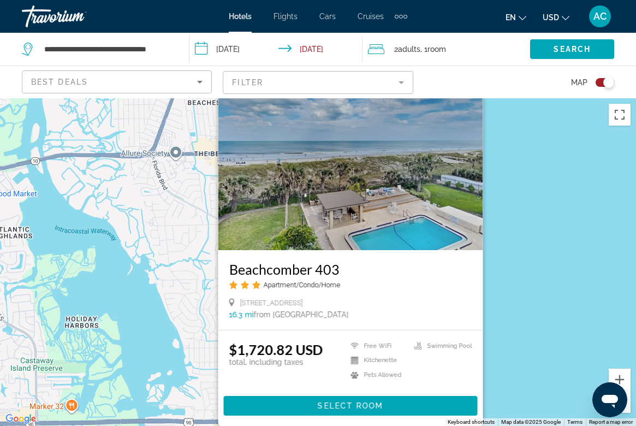
click at [547, 283] on div "To activate drag with keyboard, press Alt + Enter. Once in keyboard drag state,…" at bounding box center [318, 261] width 636 height 327
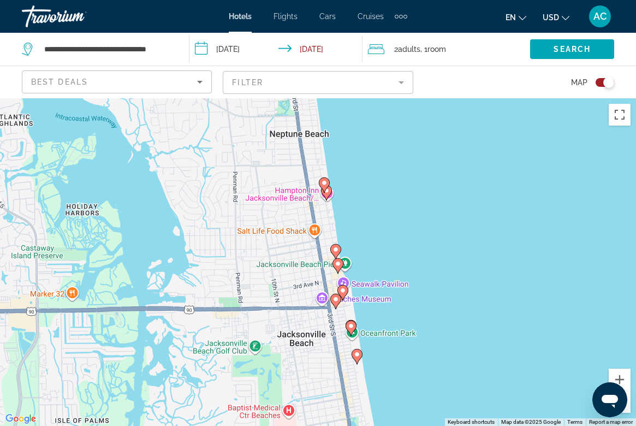
drag, startPoint x: 426, startPoint y: 342, endPoint x: 439, endPoint y: 134, distance: 207.8
click at [439, 134] on div "To activate drag with keyboard, press Alt + Enter. Once in keyboard drag state,…" at bounding box center [318, 261] width 636 height 327
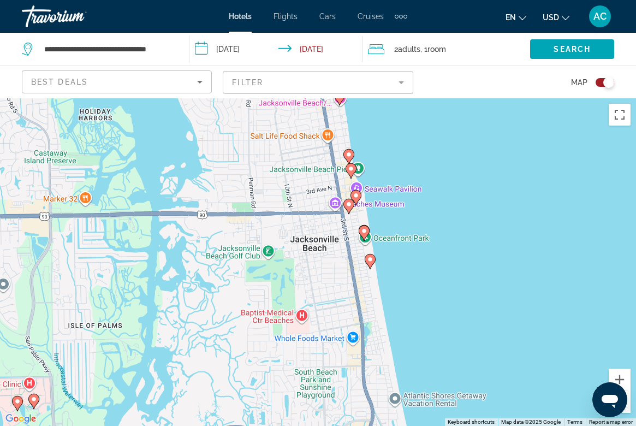
click at [370, 263] on icon "Main content" at bounding box center [370, 261] width 10 height 14
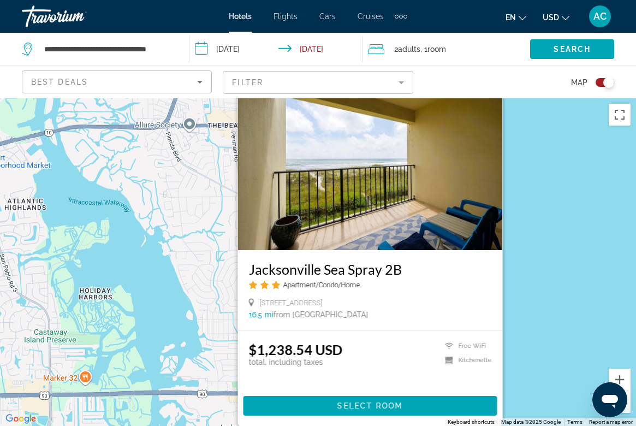
click at [546, 241] on div "To activate drag with keyboard, press Alt + Enter. Once in keyboard drag state,…" at bounding box center [318, 261] width 636 height 327
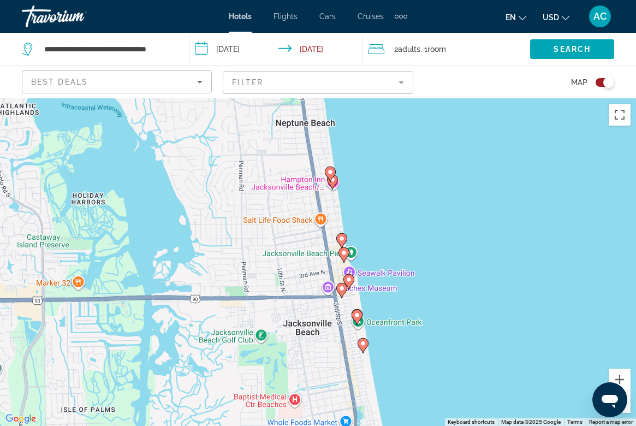
drag, startPoint x: 422, startPoint y: 363, endPoint x: 413, endPoint y: 209, distance: 154.7
click at [413, 209] on div "To activate drag with keyboard, press Alt + Enter. Once in keyboard drag state,…" at bounding box center [318, 261] width 636 height 327
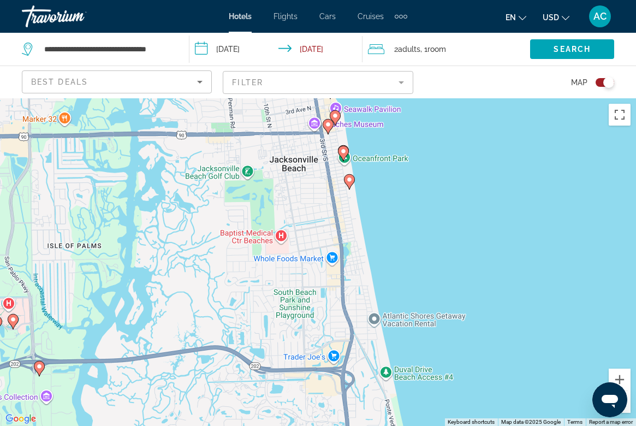
drag, startPoint x: 419, startPoint y: 336, endPoint x: 408, endPoint y: 231, distance: 105.9
click at [408, 231] on div "To activate drag with keyboard, press Alt + Enter. Once in keyboard drag state,…" at bounding box center [318, 261] width 636 height 327
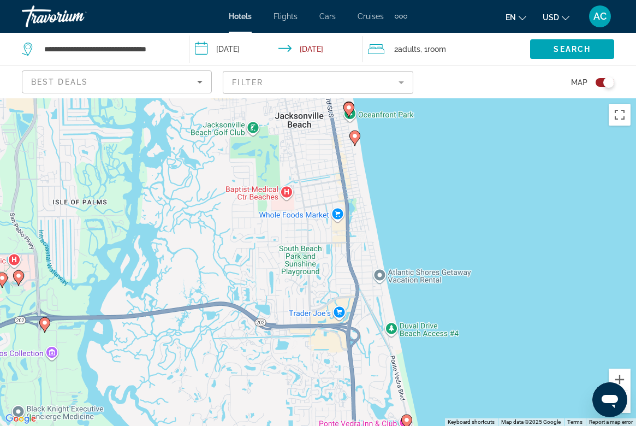
drag, startPoint x: 408, startPoint y: 231, endPoint x: 408, endPoint y: 146, distance: 84.6
click at [408, 146] on div "To activate drag with keyboard, press Alt + Enter. Once in keyboard drag state,…" at bounding box center [318, 261] width 636 height 327
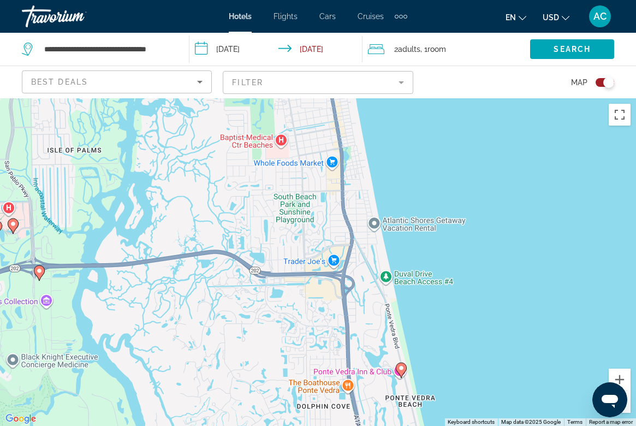
click at [398, 367] on image "Main content" at bounding box center [401, 368] width 7 height 7
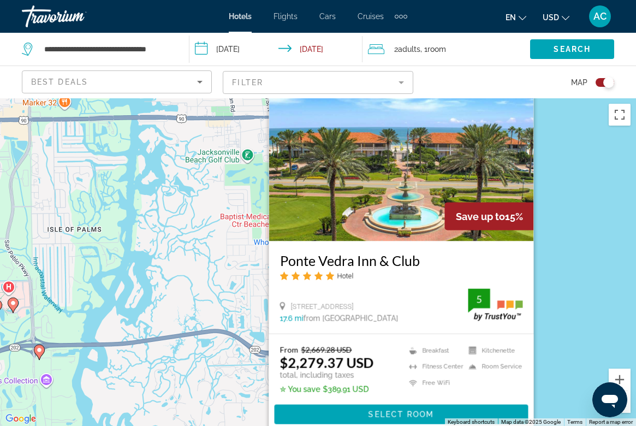
click at [552, 281] on div "To activate drag with keyboard, press Alt + Enter. Once in keyboard drag state,…" at bounding box center [318, 261] width 636 height 327
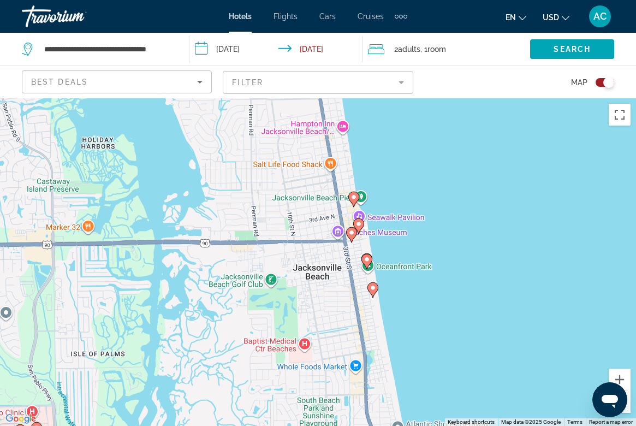
drag, startPoint x: 359, startPoint y: 210, endPoint x: 391, endPoint y: 386, distance: 179.7
click at [391, 386] on div "To activate drag with keyboard, press Alt + Enter. Once in keyboard drag state,…" at bounding box center [318, 261] width 636 height 327
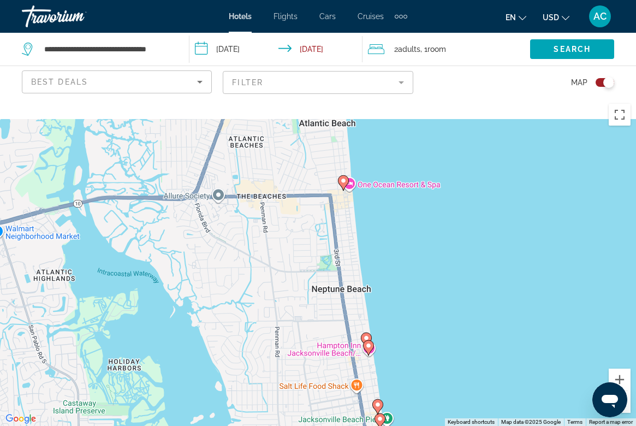
drag, startPoint x: 349, startPoint y: 193, endPoint x: 364, endPoint y: 368, distance: 175.8
click at [364, 369] on div "To activate drag with keyboard, press Alt + Enter. Once in keyboard drag state,…" at bounding box center [318, 261] width 636 height 327
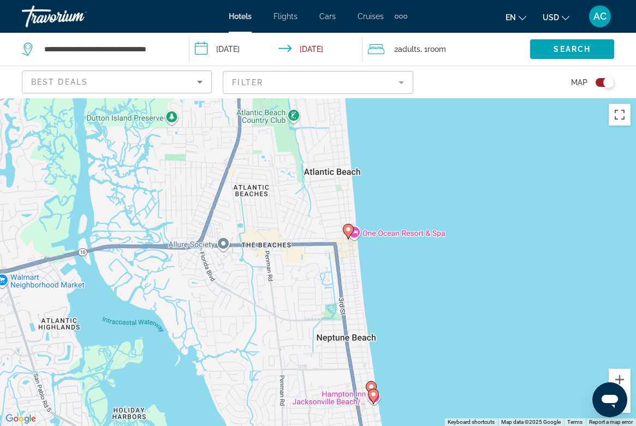
click at [345, 227] on image "Main content" at bounding box center [348, 229] width 7 height 7
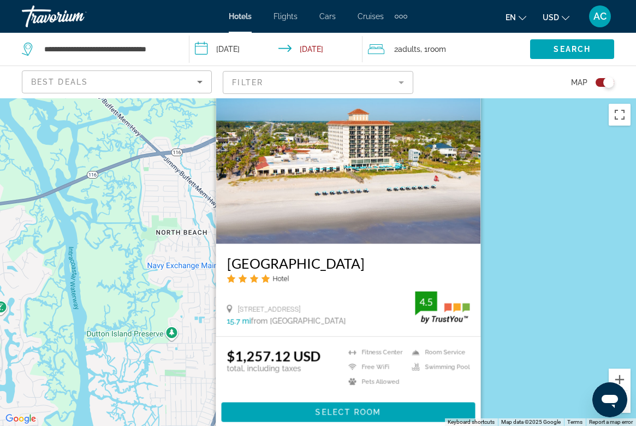
click at [541, 297] on div "To activate drag with keyboard, press Alt + Enter. Once in keyboard drag state,…" at bounding box center [318, 261] width 636 height 327
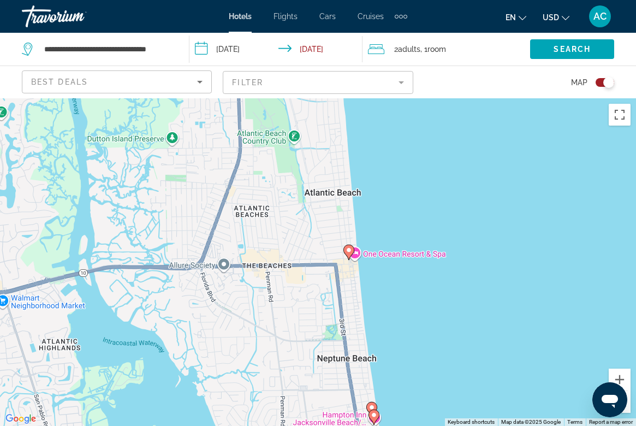
drag, startPoint x: 421, startPoint y: 342, endPoint x: 432, endPoint y: 86, distance: 256.7
click at [432, 98] on div "**********" at bounding box center [318, 311] width 636 height 426
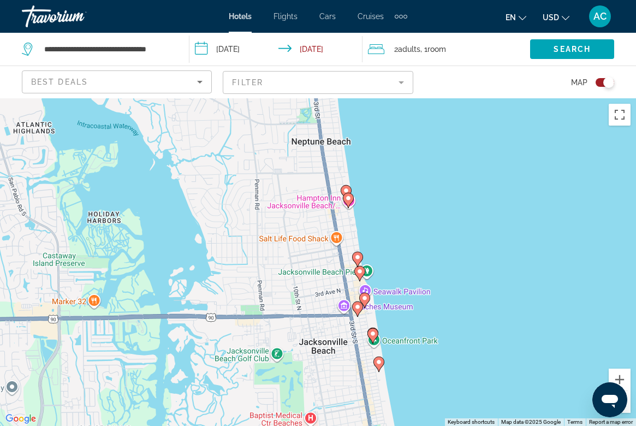
drag, startPoint x: 455, startPoint y: 271, endPoint x: 414, endPoint y: 131, distance: 145.7
click at [414, 131] on div "To activate drag with keyboard, press Alt + Enter. Once in keyboard drag state,…" at bounding box center [318, 261] width 636 height 327
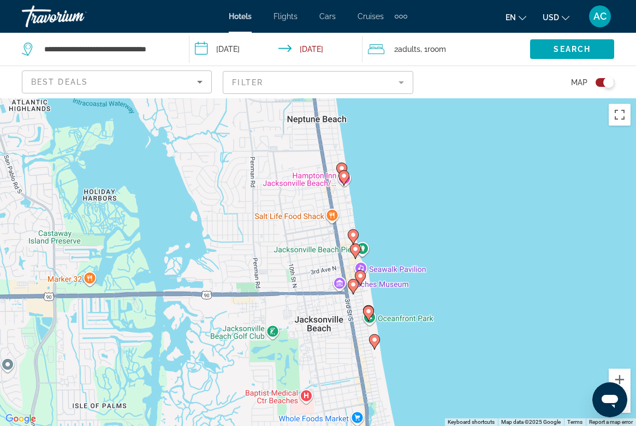
click at [343, 175] on image "Main content" at bounding box center [344, 175] width 7 height 7
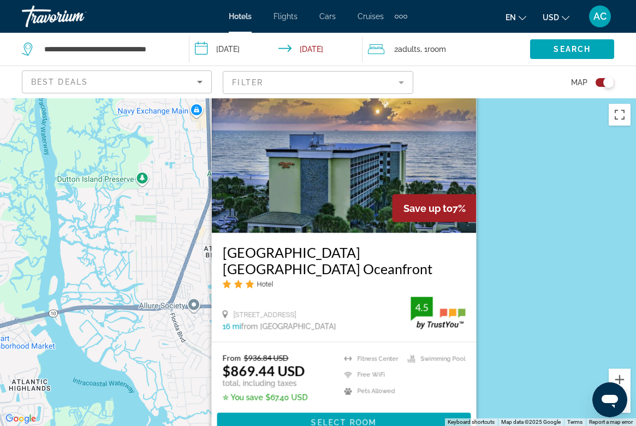
click at [278, 255] on h3 "Hampton Inn Jacksonville Beach Oceanfront" at bounding box center [343, 260] width 243 height 33
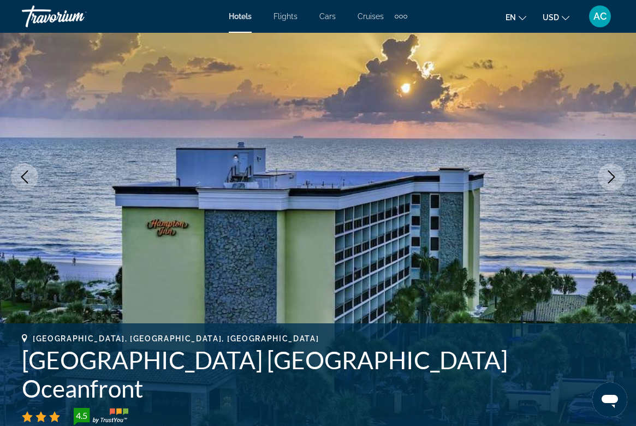
scroll to position [117, 0]
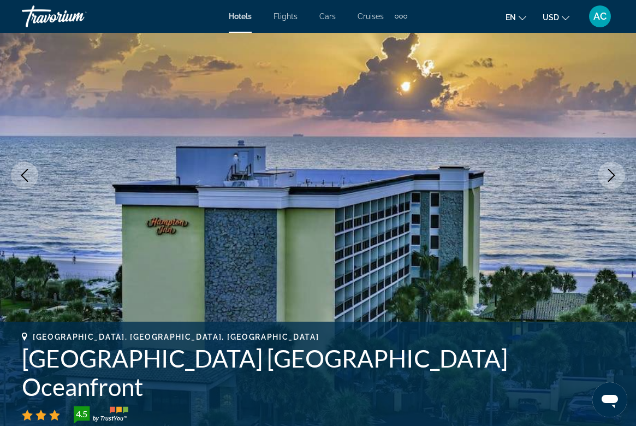
click at [610, 171] on icon "Next image" at bounding box center [611, 175] width 7 height 13
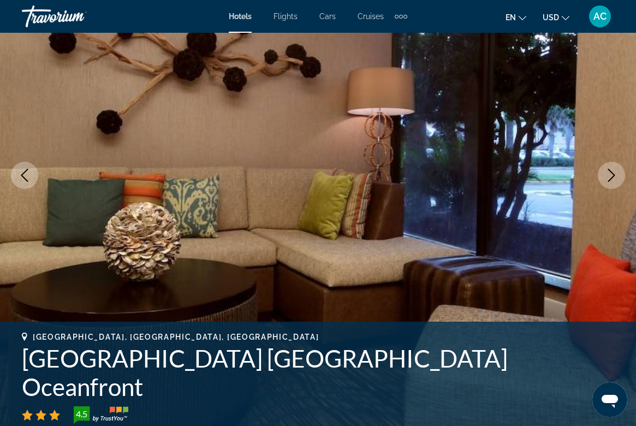
click at [610, 172] on icon "Next image" at bounding box center [611, 175] width 13 height 13
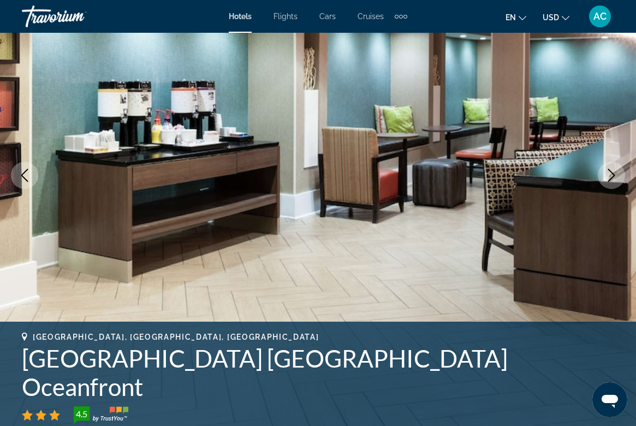
click at [611, 172] on icon "Next image" at bounding box center [611, 175] width 13 height 13
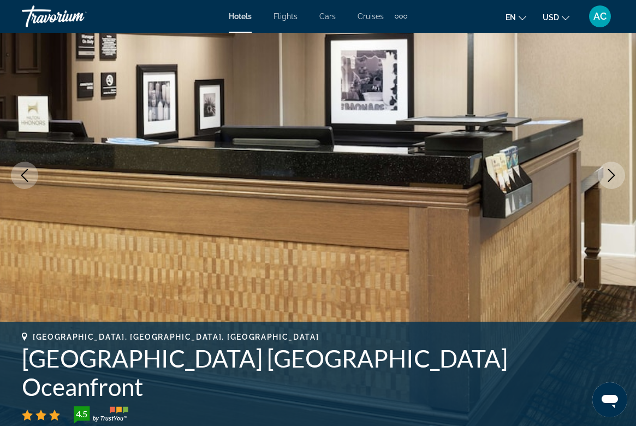
click at [611, 173] on icon "Next image" at bounding box center [611, 175] width 13 height 13
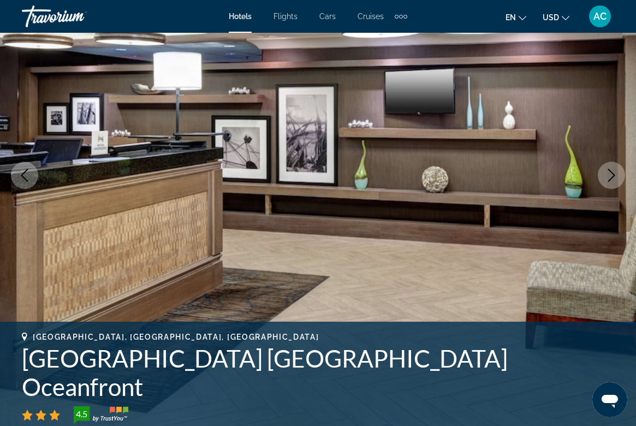
click at [611, 174] on icon "Next image" at bounding box center [611, 175] width 13 height 13
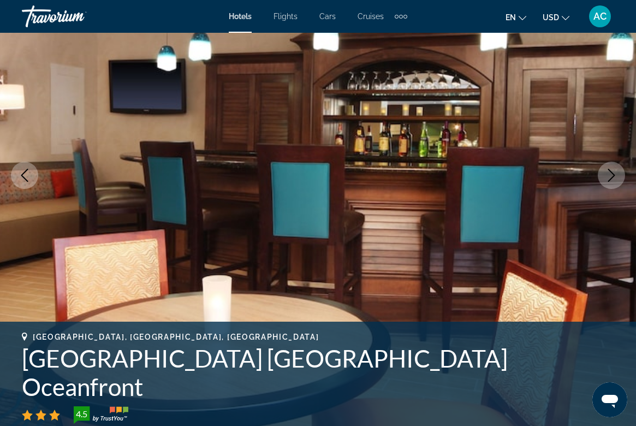
click at [612, 174] on icon "Next image" at bounding box center [611, 175] width 13 height 13
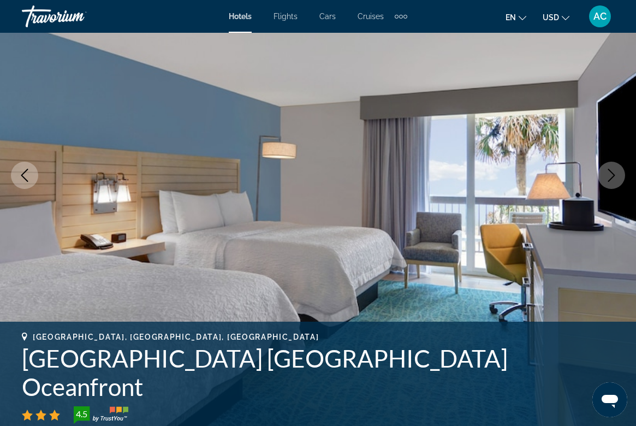
click at [612, 175] on icon "Next image" at bounding box center [611, 175] width 13 height 13
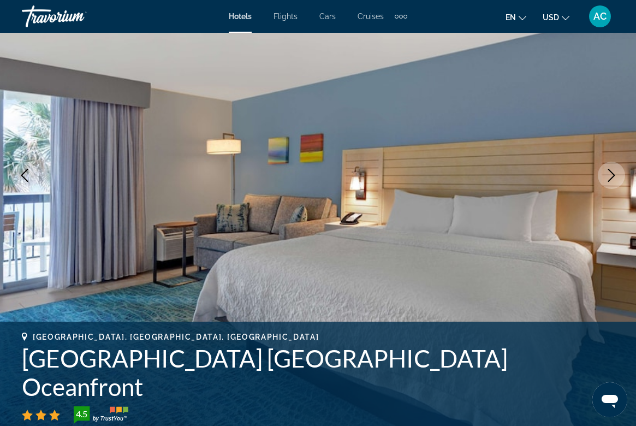
click at [612, 175] on icon "Next image" at bounding box center [611, 175] width 13 height 13
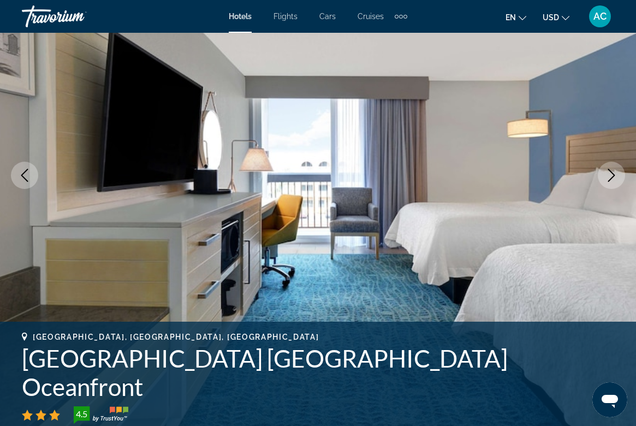
click at [612, 175] on icon "Next image" at bounding box center [611, 175] width 13 height 13
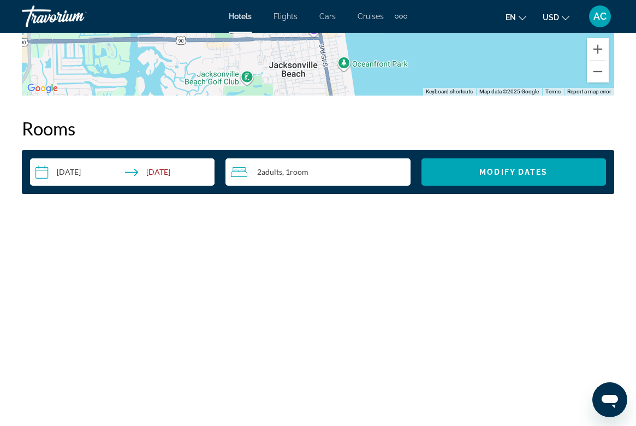
scroll to position [1521, 0]
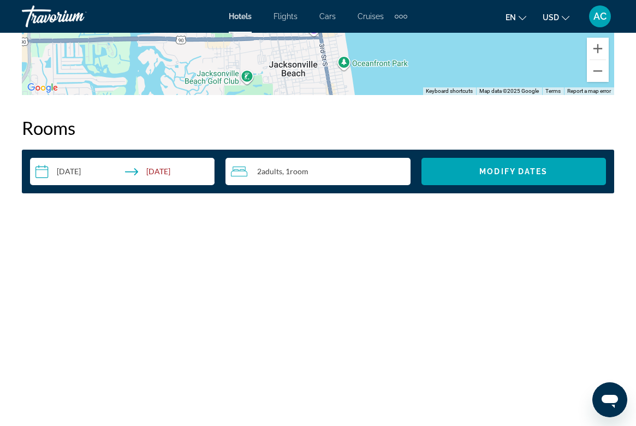
click at [164, 168] on input "**********" at bounding box center [124, 173] width 189 height 31
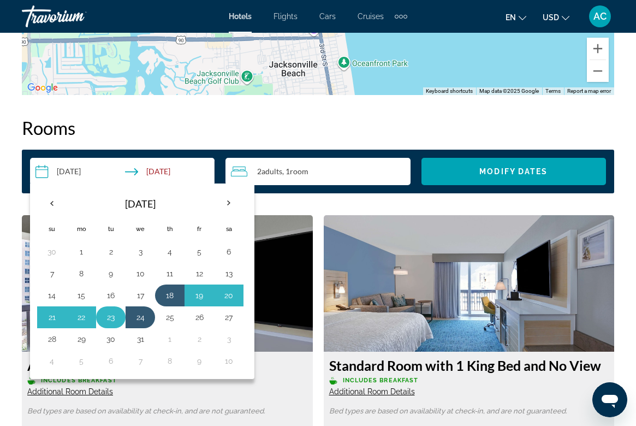
click at [115, 318] on button "23" at bounding box center [110, 316] width 17 height 15
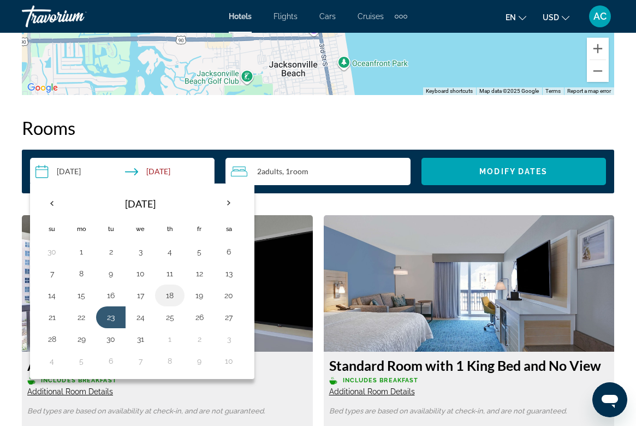
click at [169, 298] on button "18" at bounding box center [169, 295] width 17 height 15
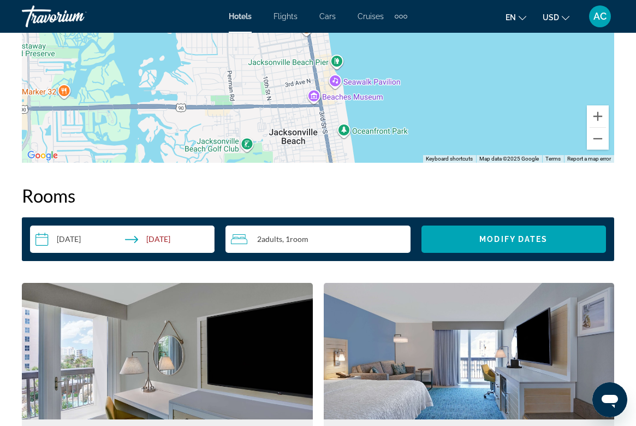
scroll to position [1402, 0]
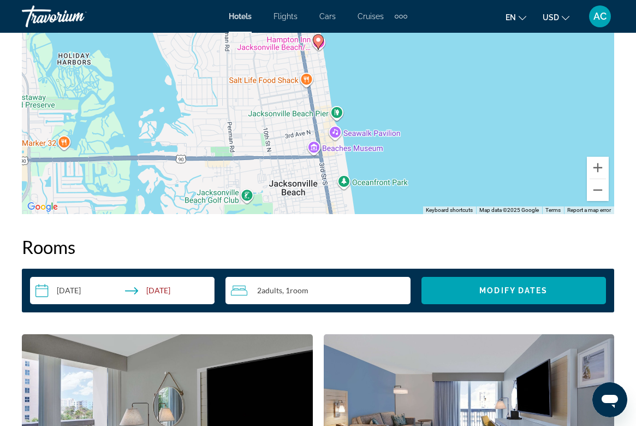
click at [157, 290] on input "**********" at bounding box center [124, 292] width 189 height 31
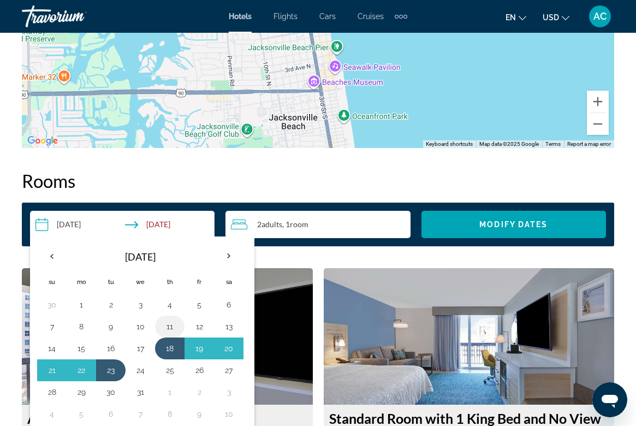
scroll to position [1484, 0]
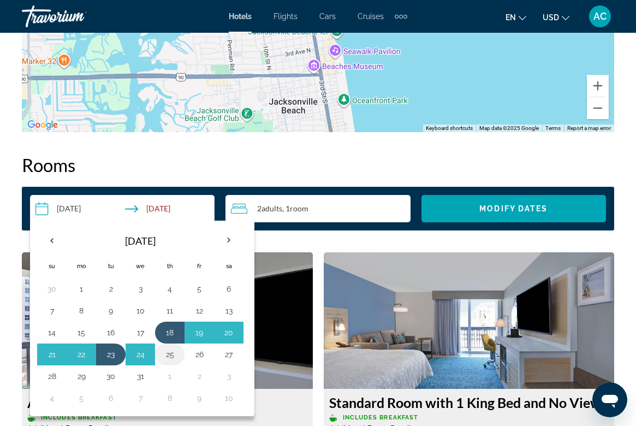
click at [167, 357] on button "25" at bounding box center [169, 354] width 17 height 15
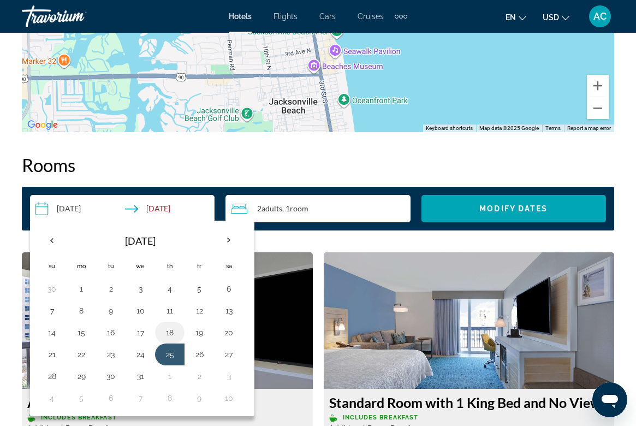
click at [165, 333] on button "18" at bounding box center [169, 332] width 17 height 15
type input "**********"
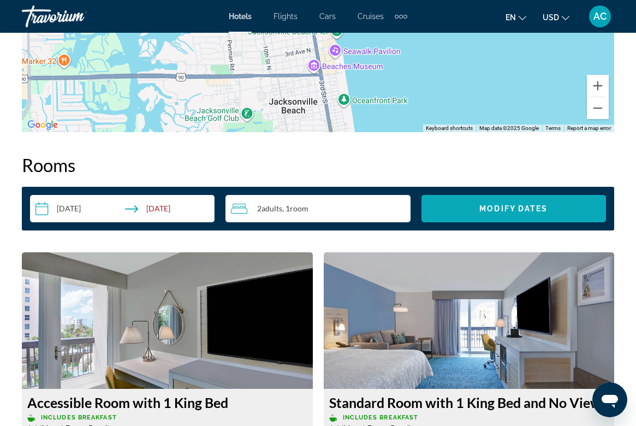
click at [478, 215] on span "Search widget" at bounding box center [513, 208] width 184 height 26
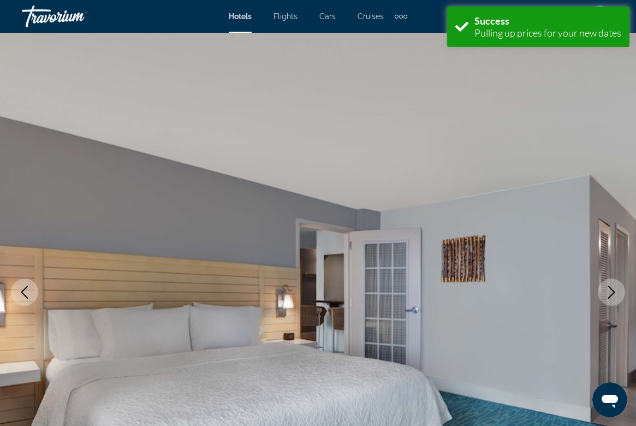
scroll to position [1572, 0]
